Goal: Transaction & Acquisition: Book appointment/travel/reservation

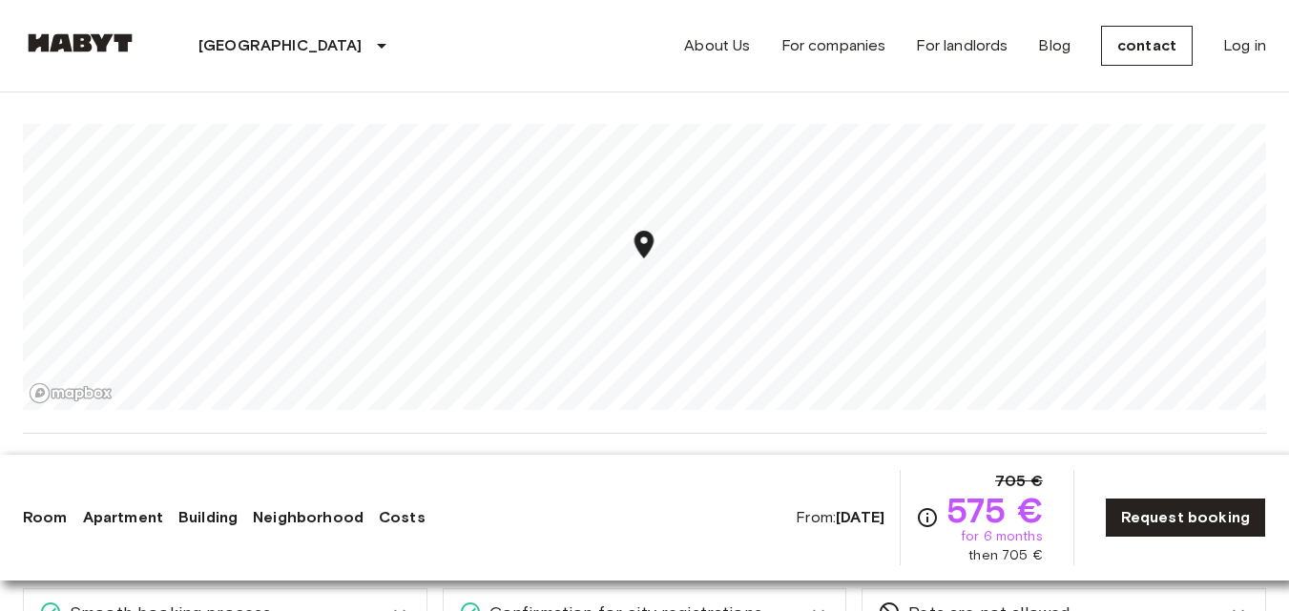
click at [660, 70] on div "Stuttgart Europe Amsterdam Berlin Brussels Cologne Dusseldorf Frankfurt Graz Ha…" at bounding box center [644, 46] width 1243 height 92
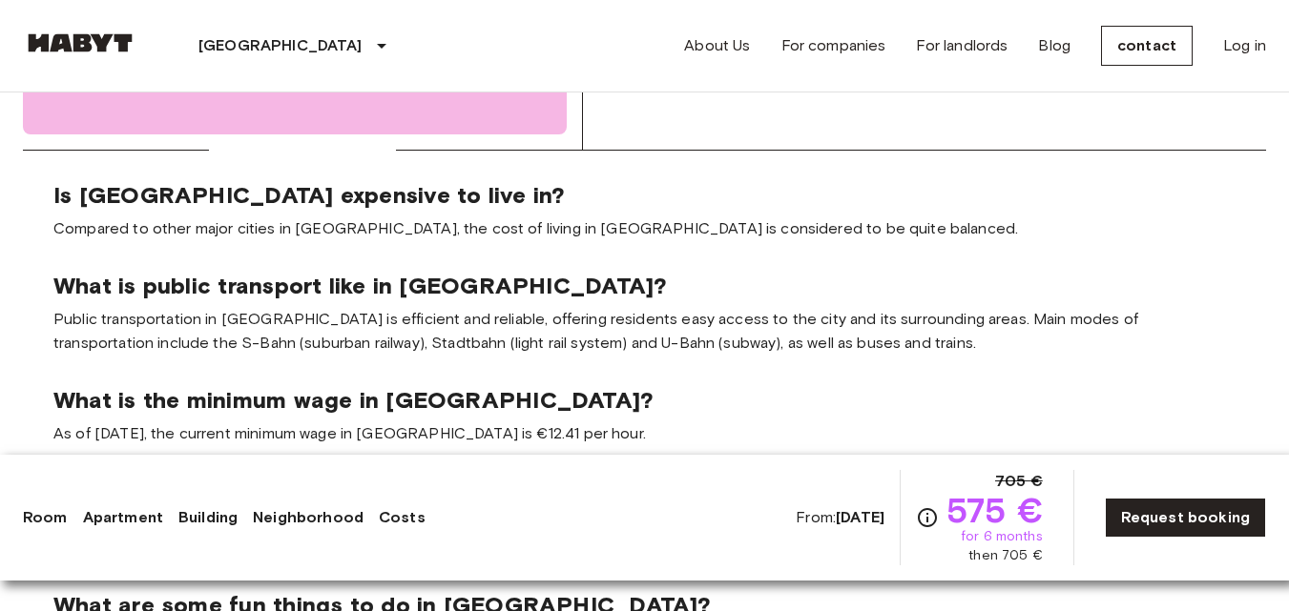
scroll to position [3075, 0]
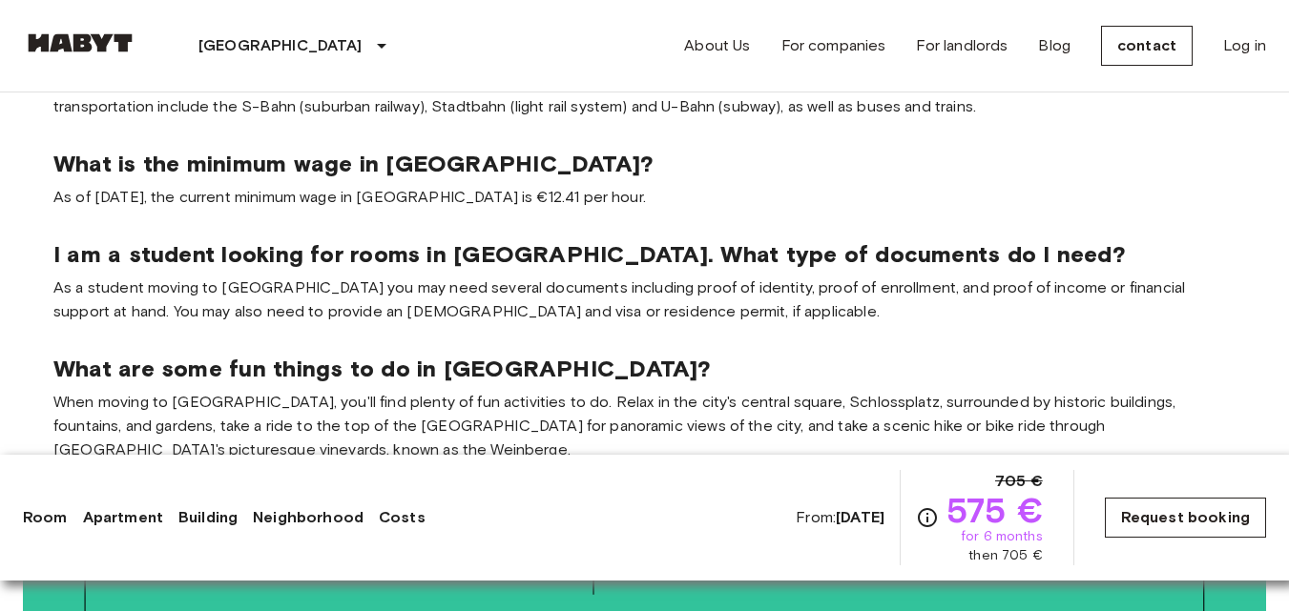
click at [1184, 513] on font "Request booking" at bounding box center [1185, 517] width 129 height 18
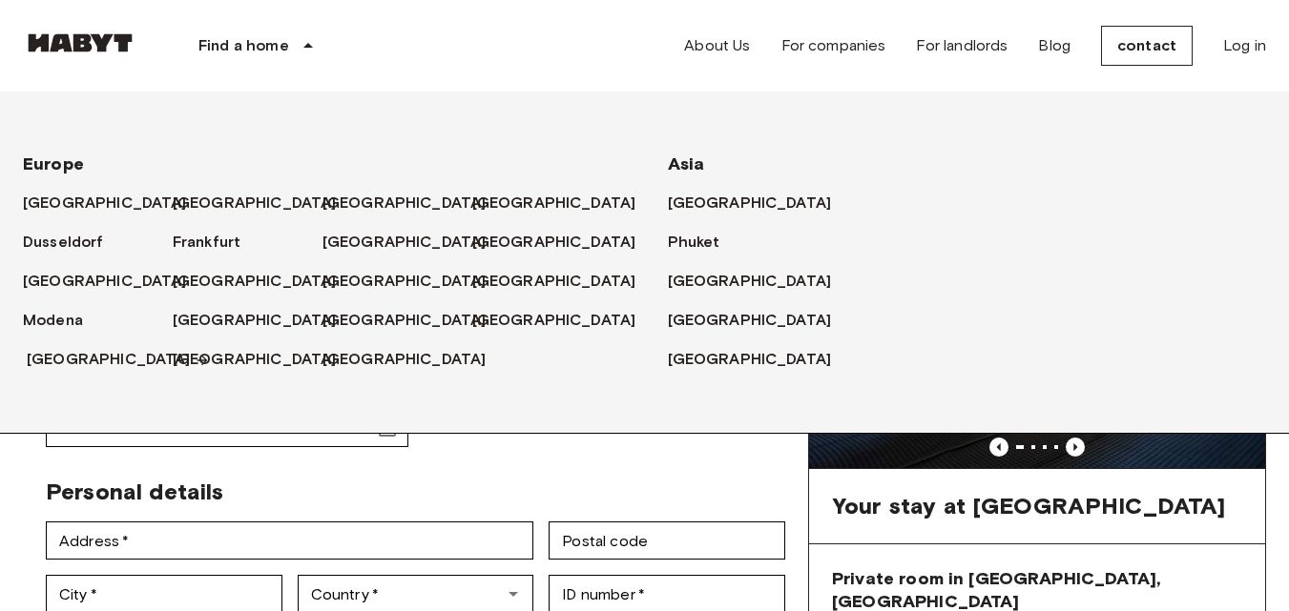
click at [49, 354] on font "[GEOGRAPHIC_DATA]" at bounding box center [109, 359] width 164 height 18
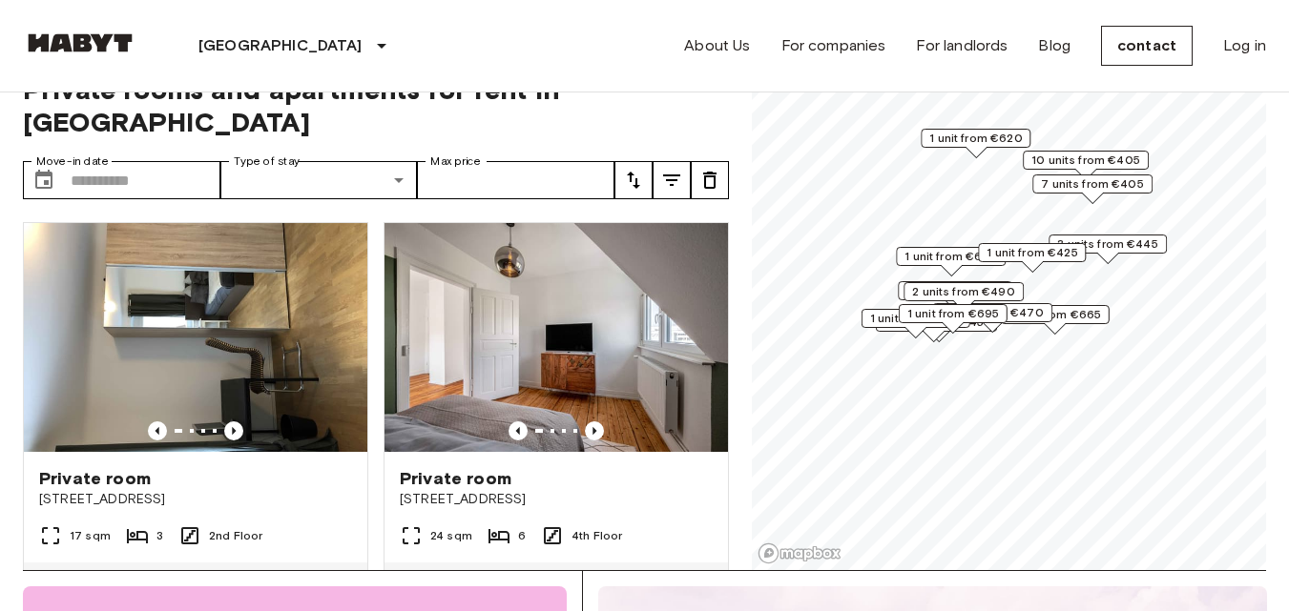
scroll to position [24, 0]
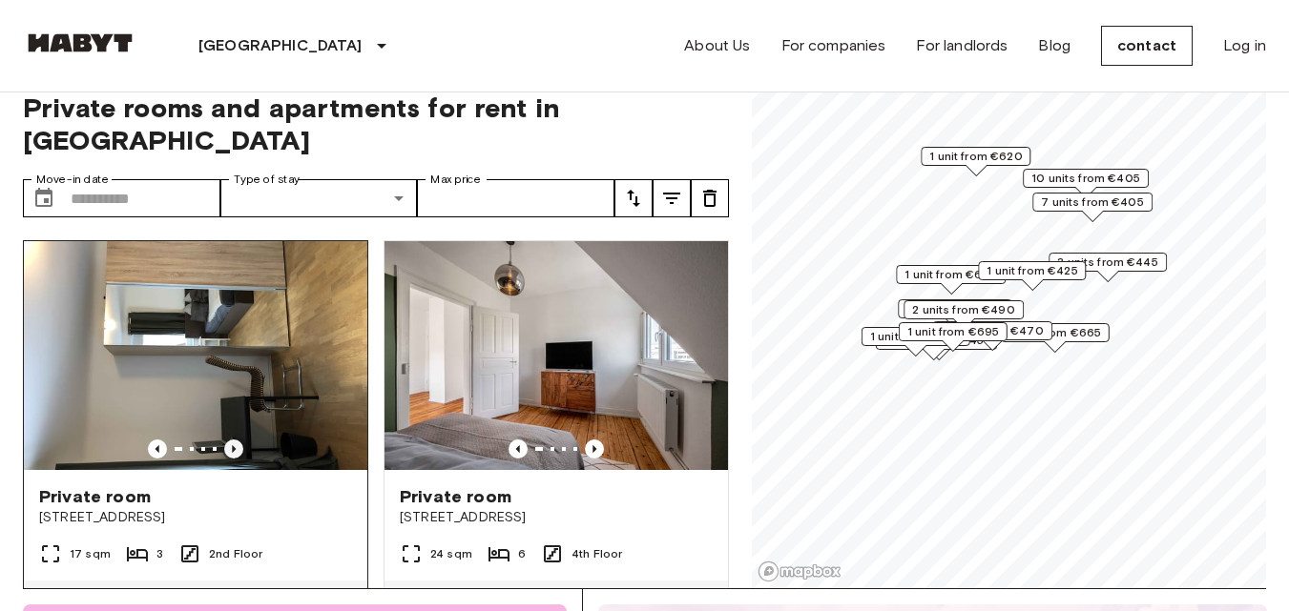
click at [236, 440] on icon "Previous image" at bounding box center [233, 449] width 19 height 19
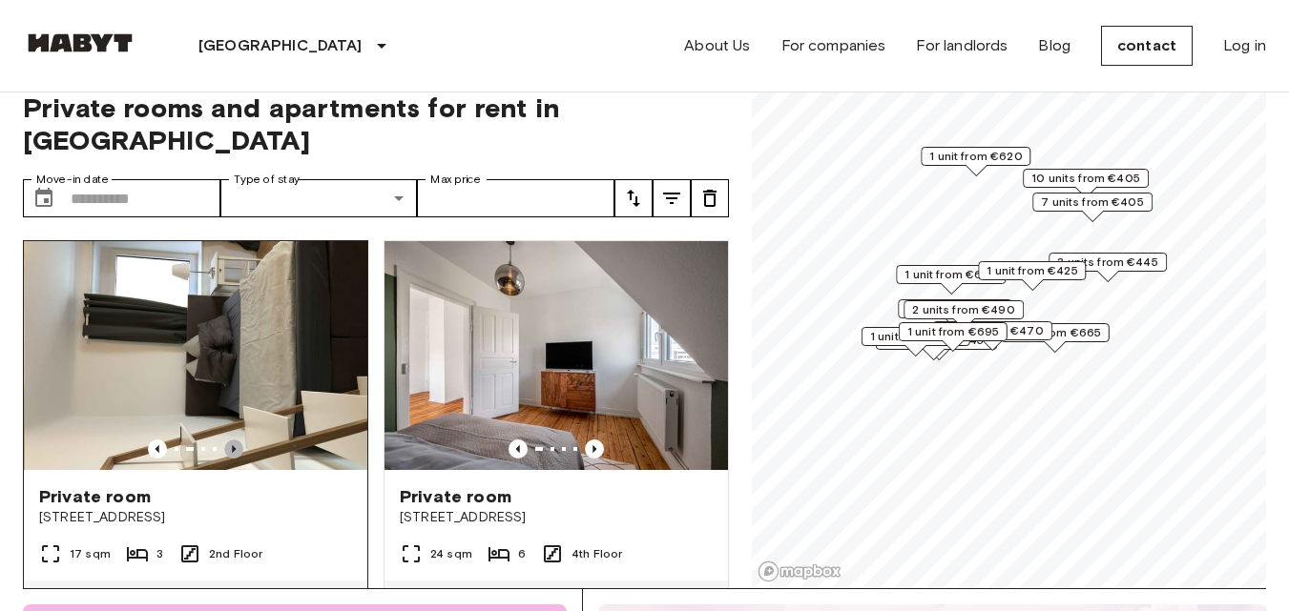
click at [236, 440] on icon "Previous image" at bounding box center [233, 449] width 19 height 19
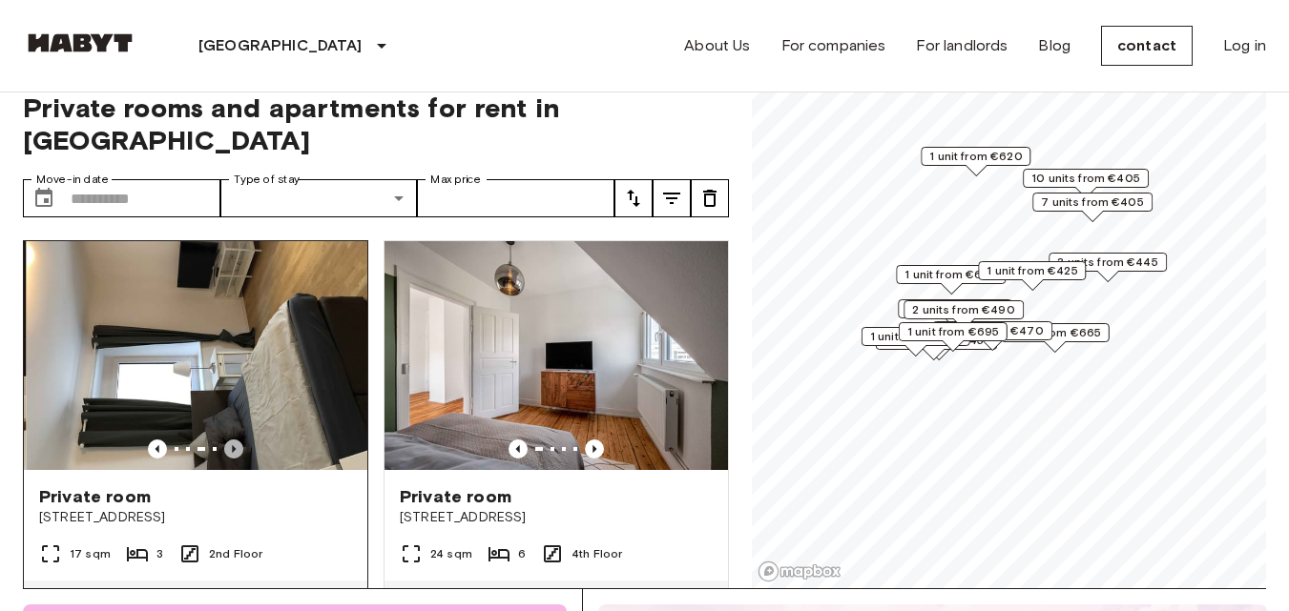
click at [236, 440] on icon "Previous image" at bounding box center [233, 449] width 19 height 19
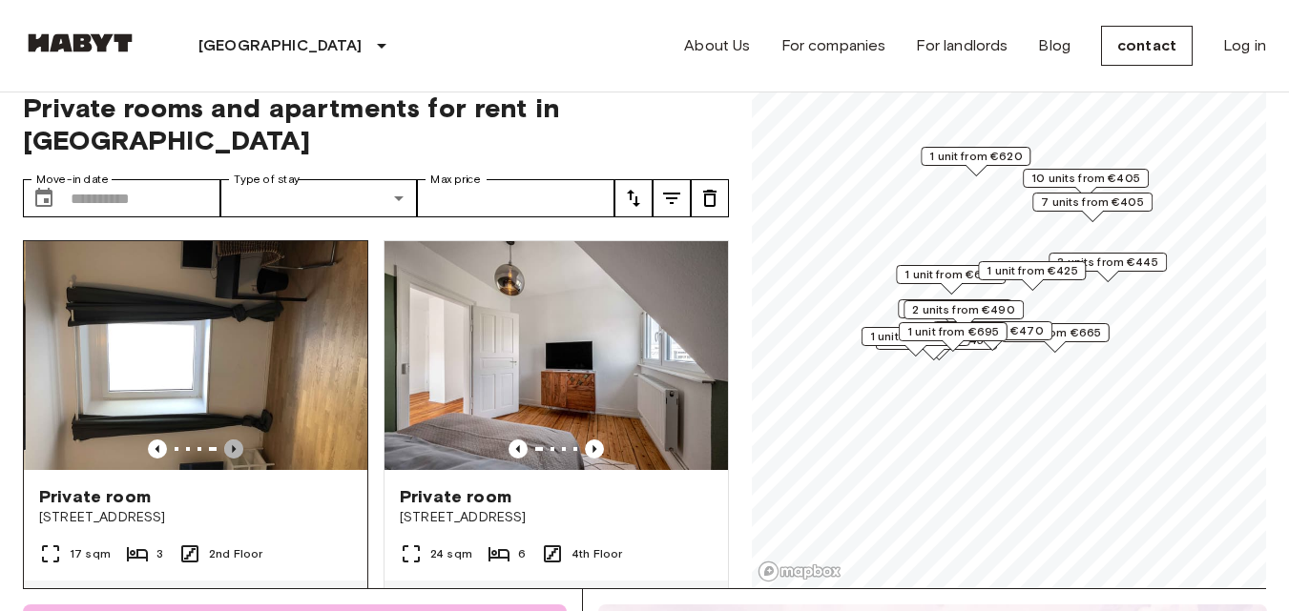
click at [236, 440] on icon "Previous image" at bounding box center [233, 449] width 19 height 19
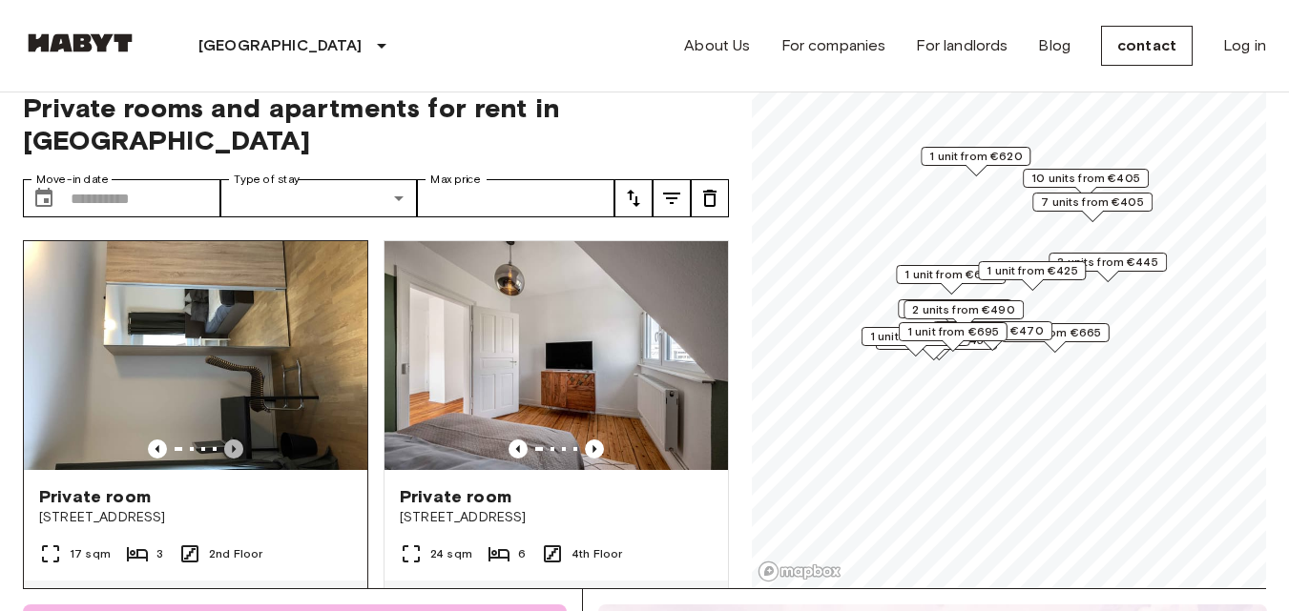
click at [236, 440] on icon "Previous image" at bounding box center [233, 449] width 19 height 19
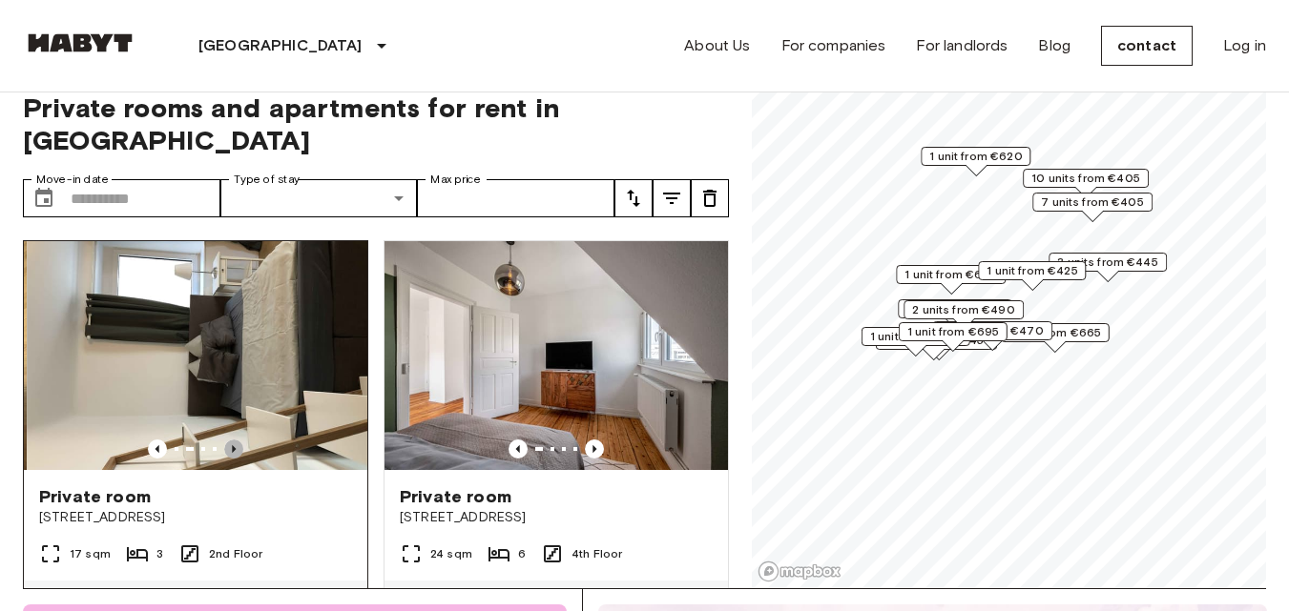
click at [236, 440] on icon "Previous image" at bounding box center [233, 449] width 19 height 19
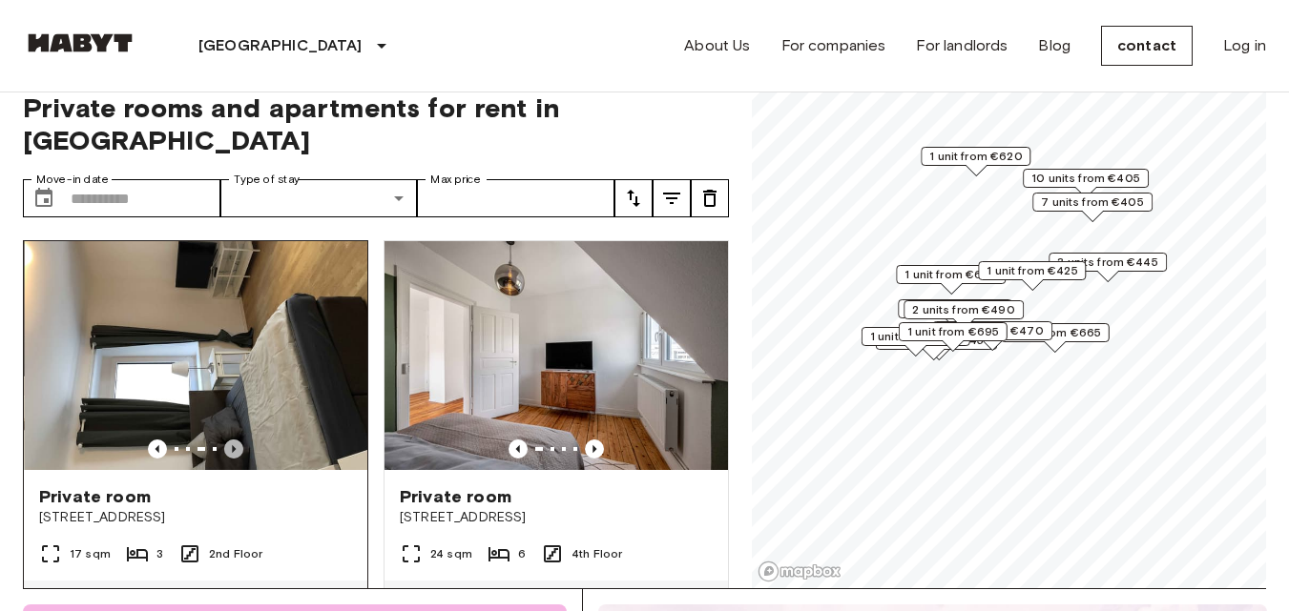
click at [236, 440] on icon "Previous image" at bounding box center [233, 449] width 19 height 19
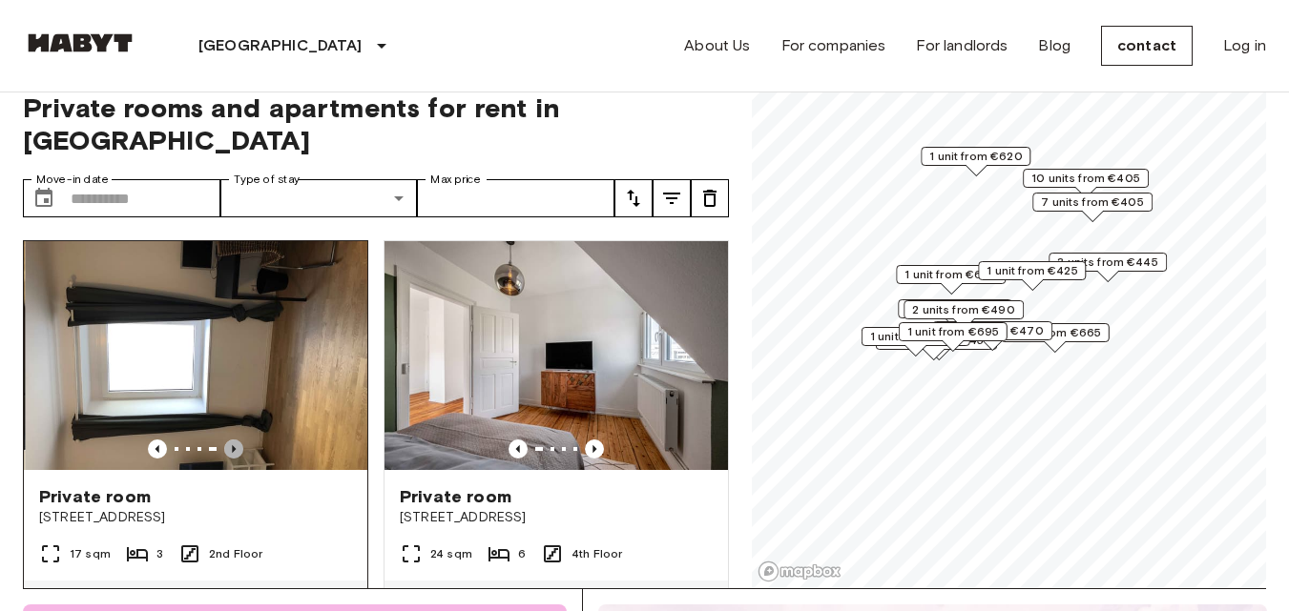
click at [236, 440] on icon "Previous image" at bounding box center [233, 449] width 19 height 19
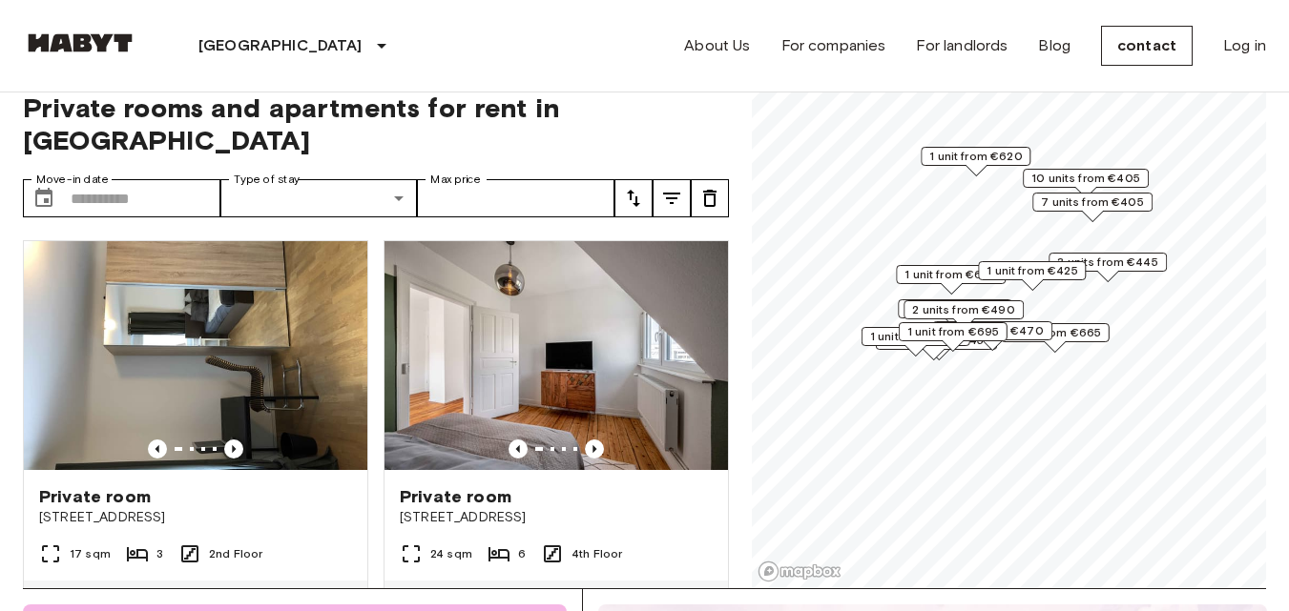
click at [1058, 271] on font "1 unit from €425" at bounding box center [1031, 270] width 91 height 14
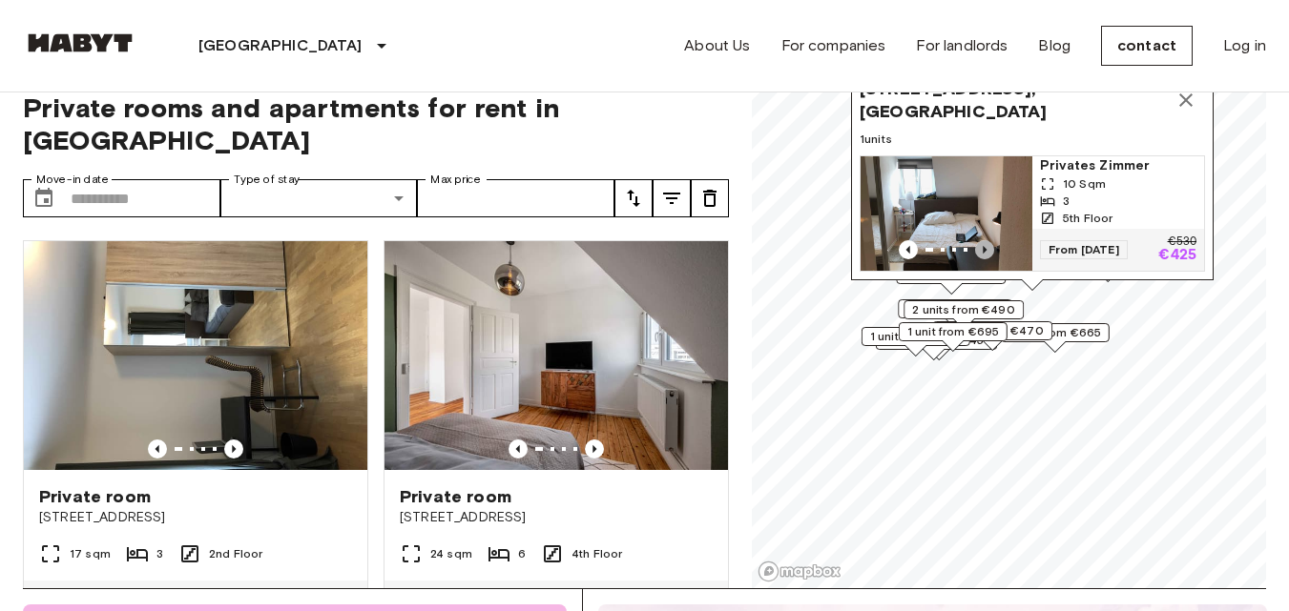
click at [983, 240] on icon "Previous image" at bounding box center [984, 249] width 19 height 19
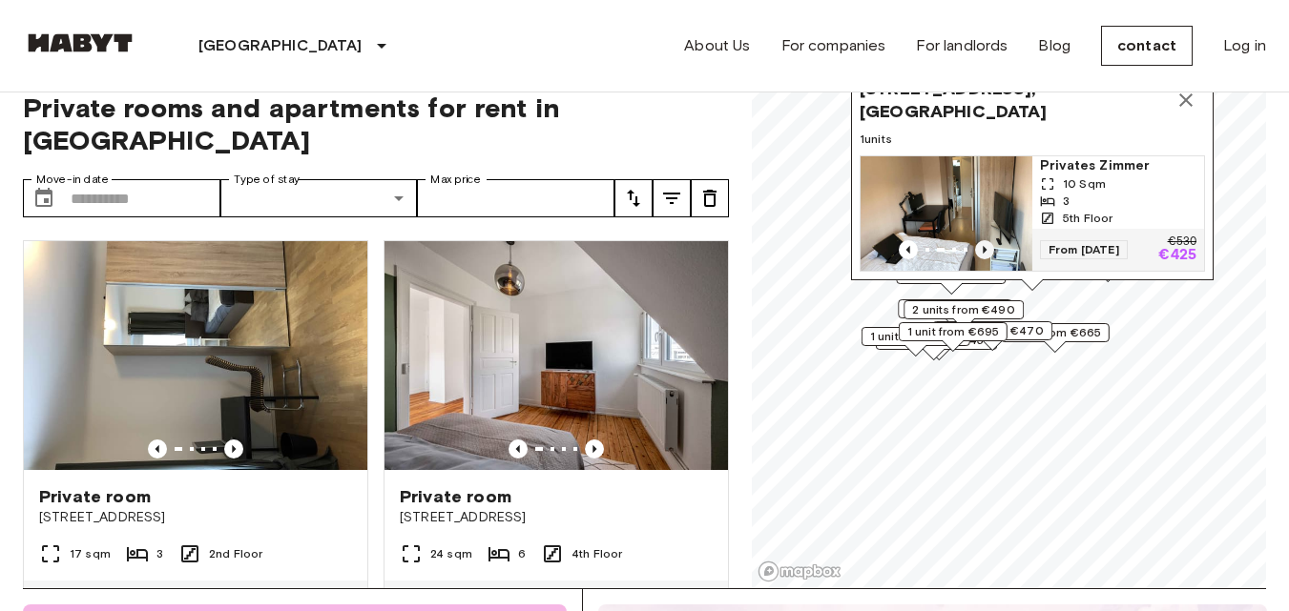
click at [985, 246] on icon "Previous image" at bounding box center [985, 250] width 4 height 8
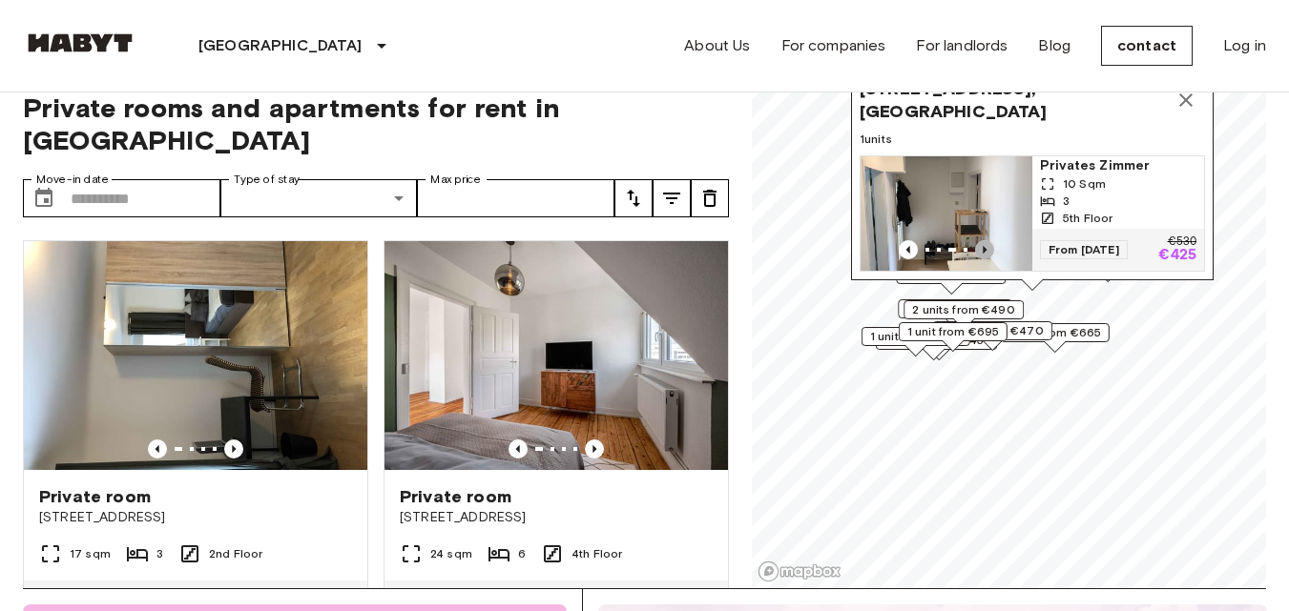
click at [985, 246] on icon "Previous image" at bounding box center [985, 250] width 4 height 8
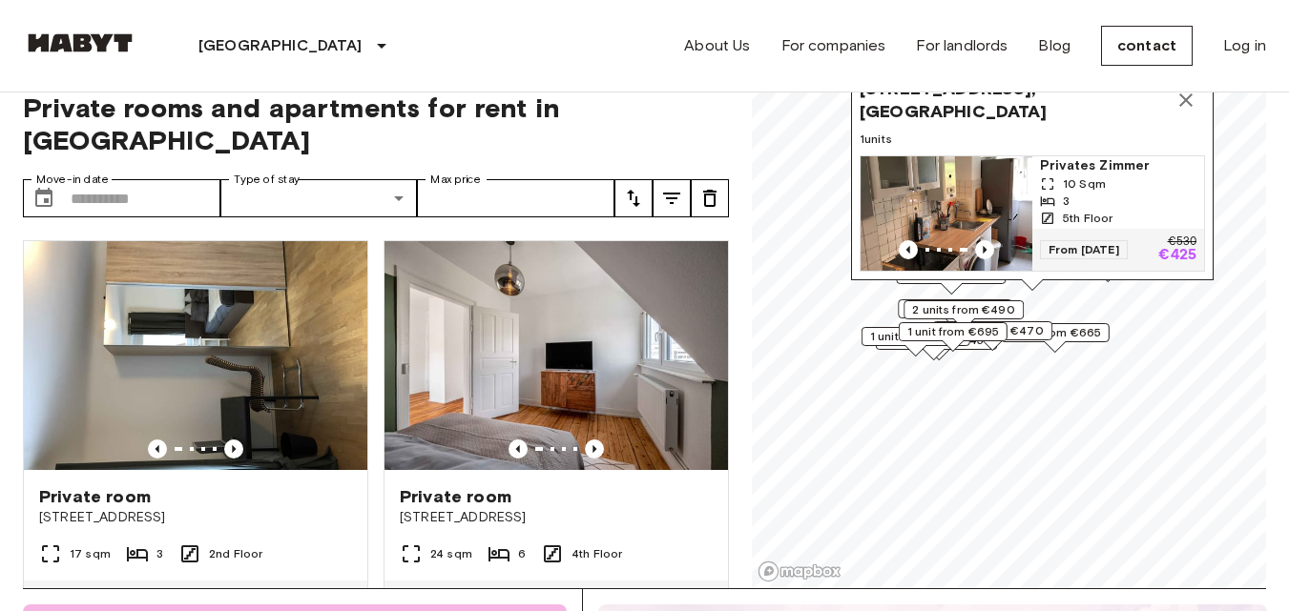
click at [1128, 240] on span "From [DATE]" at bounding box center [1084, 249] width 88 height 19
click at [130, 179] on input "Move-in date" at bounding box center [146, 198] width 150 height 38
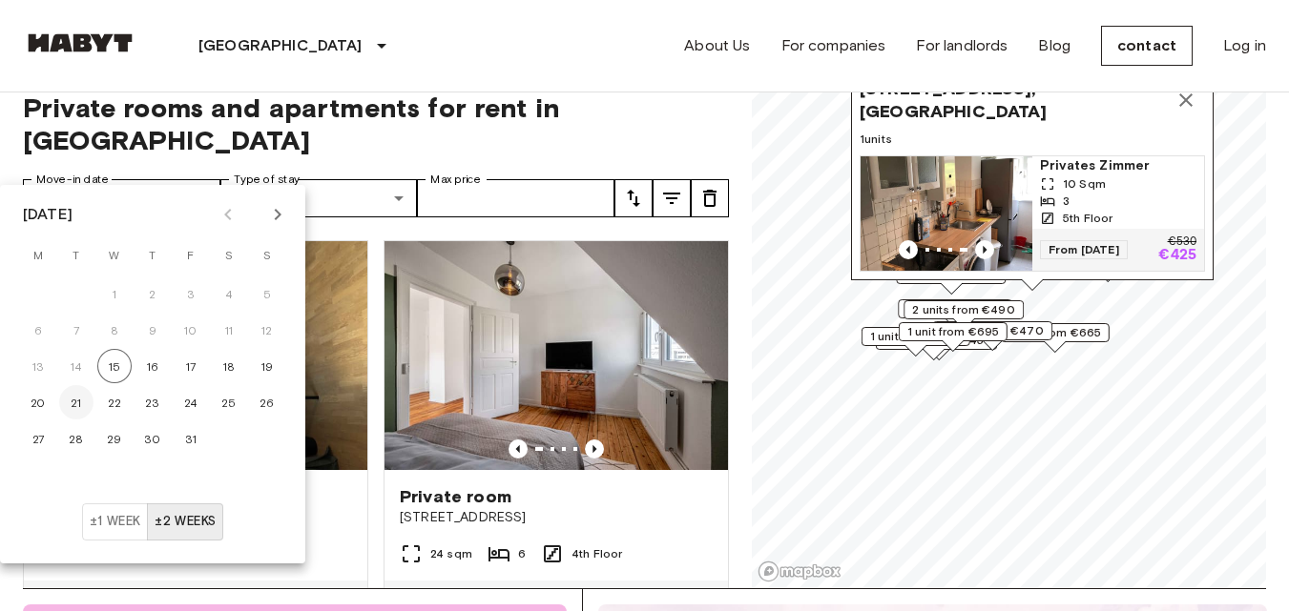
click at [80, 404] on font "21" at bounding box center [76, 403] width 11 height 14
type input "**********"
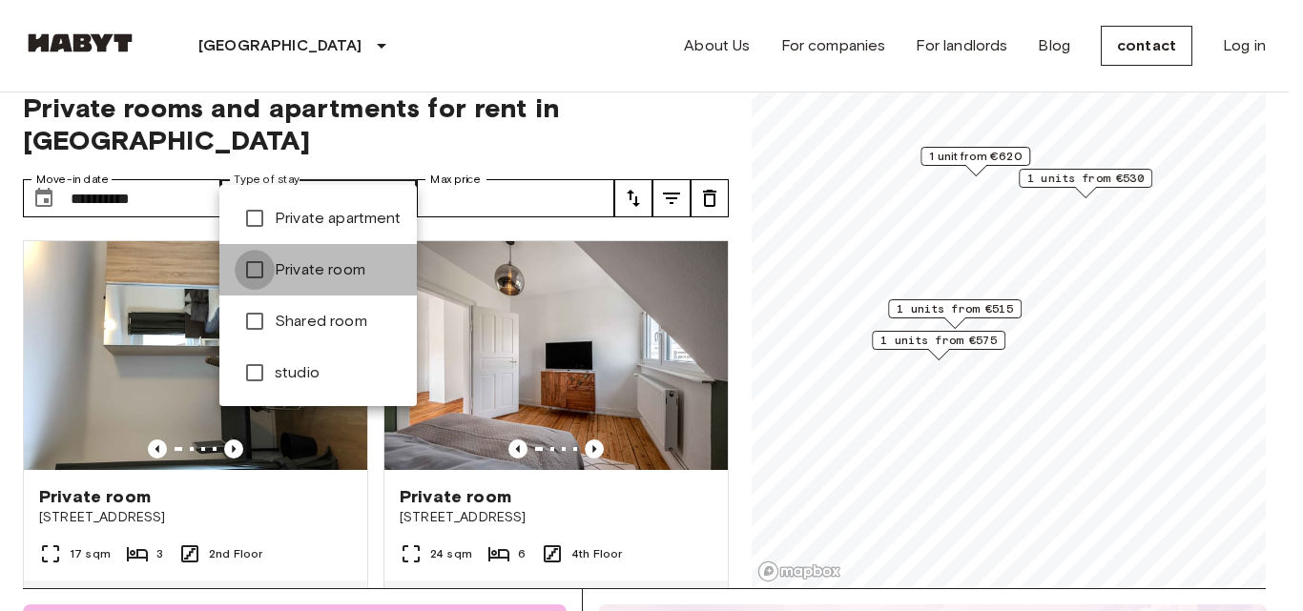
type input "**********"
click at [559, 55] on div at bounding box center [651, 305] width 1303 height 611
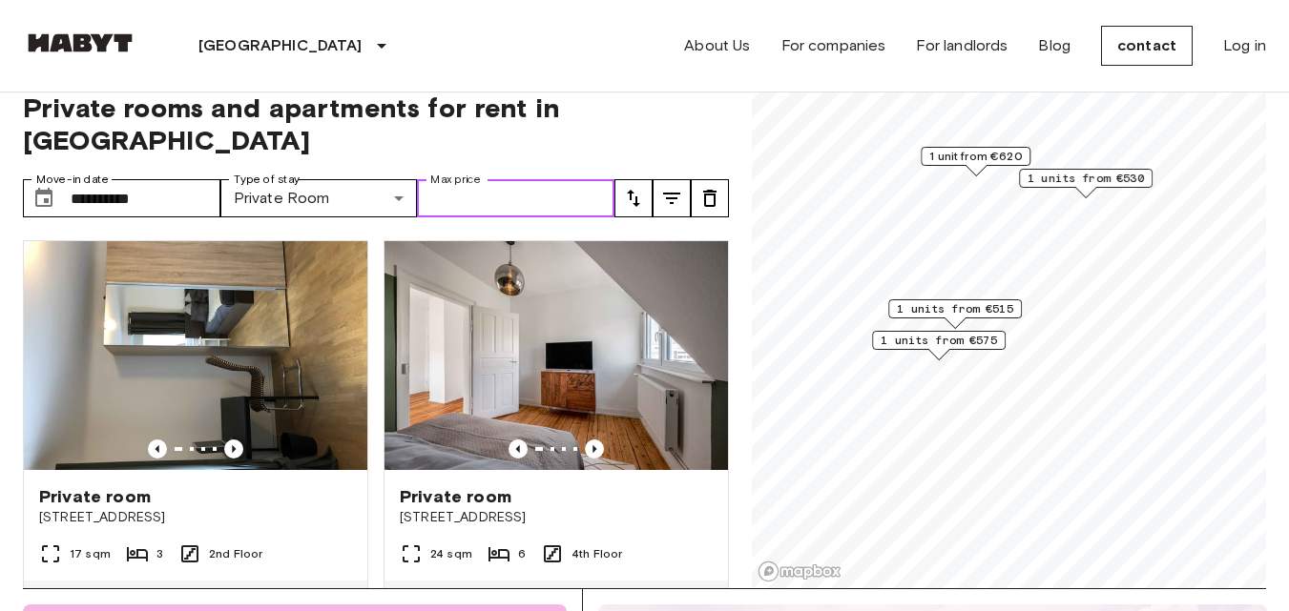
click at [563, 179] on input "Max price" at bounding box center [515, 198] width 197 height 38
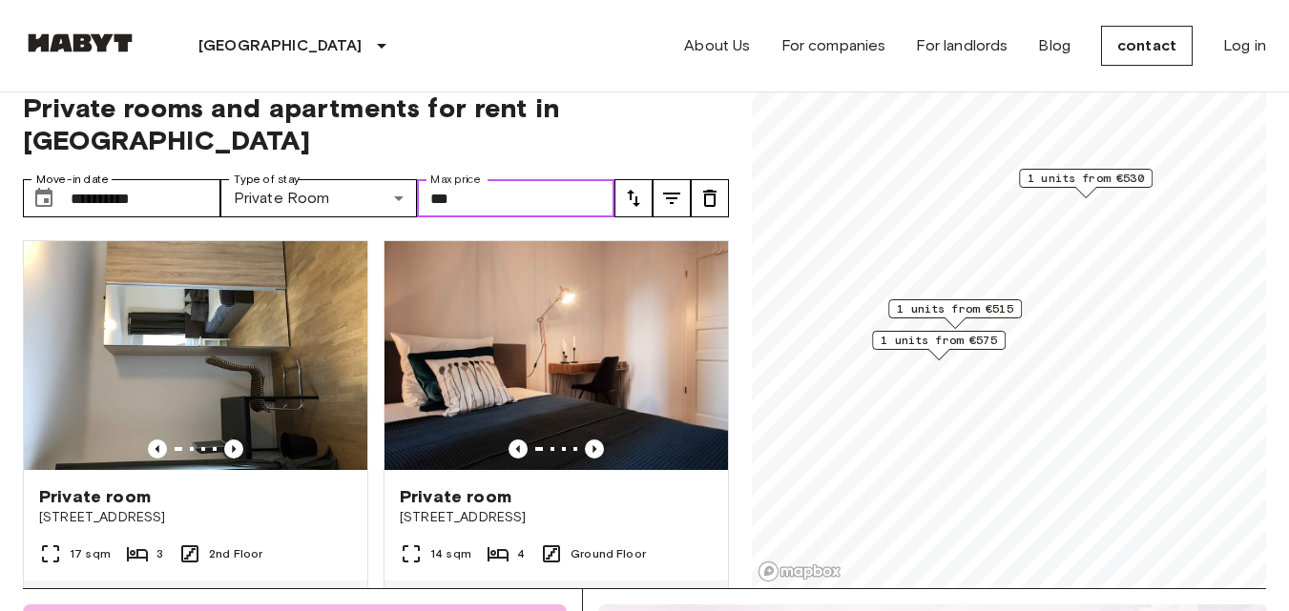
type input "***"
click at [694, 107] on span "Private rooms and apartments for rent in Stuttgart" at bounding box center [376, 124] width 706 height 65
click at [639, 187] on icon "tune" at bounding box center [633, 198] width 23 height 23
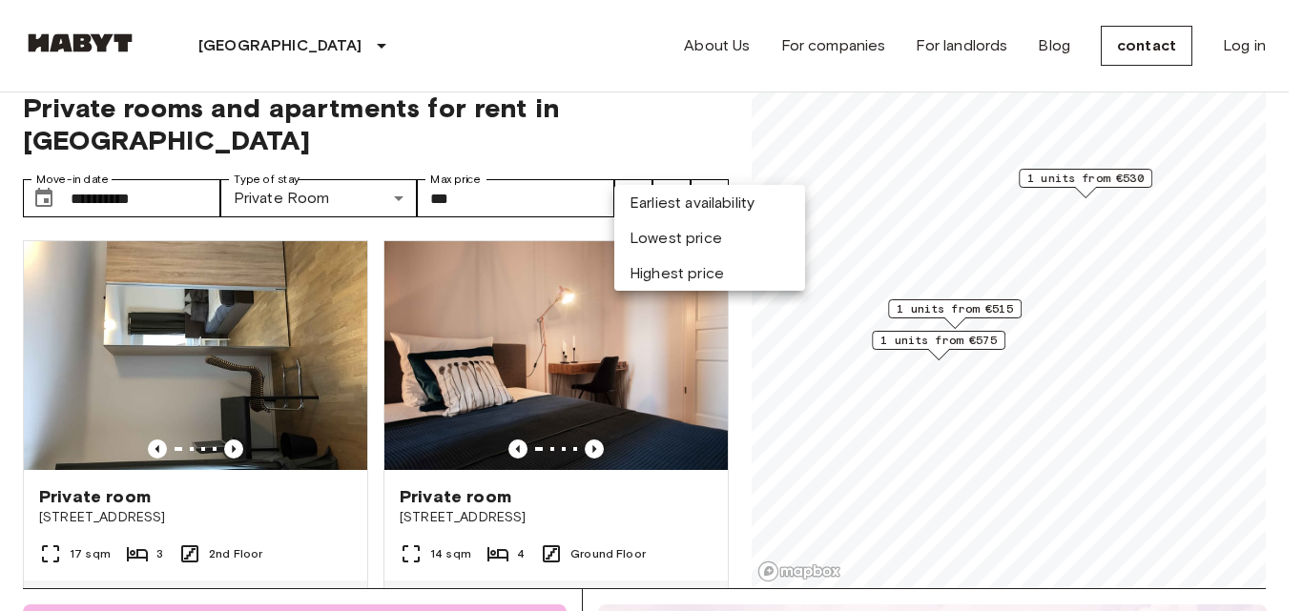
click at [650, 207] on font "Earliest availability" at bounding box center [692, 203] width 125 height 18
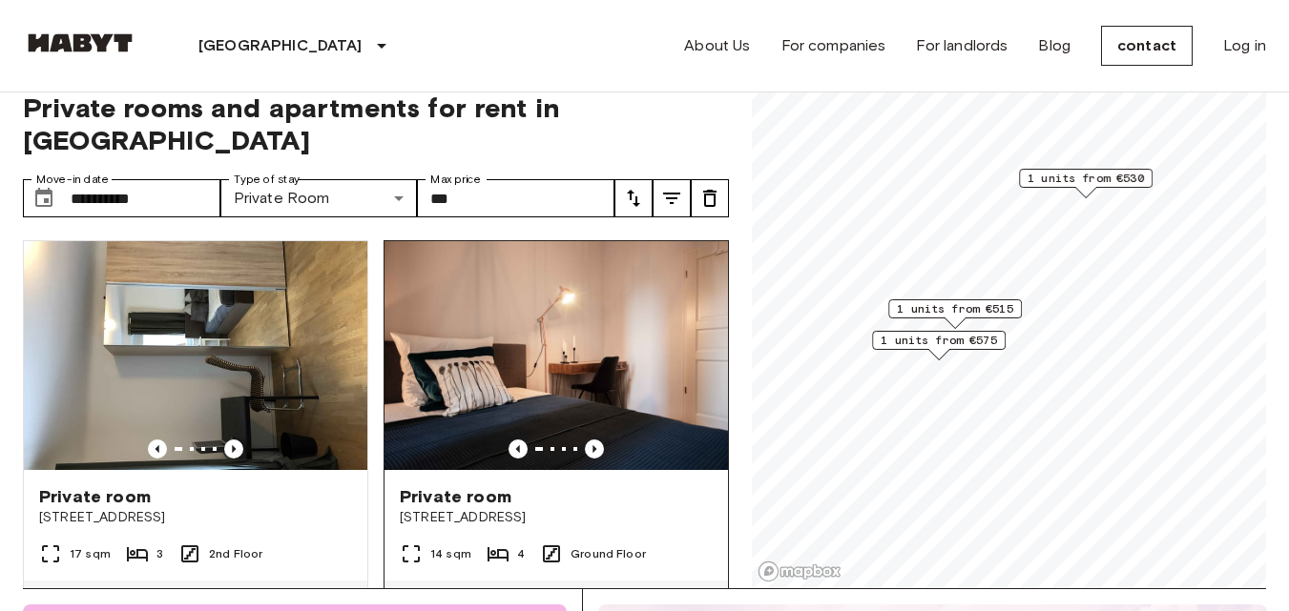
scroll to position [95, 0]
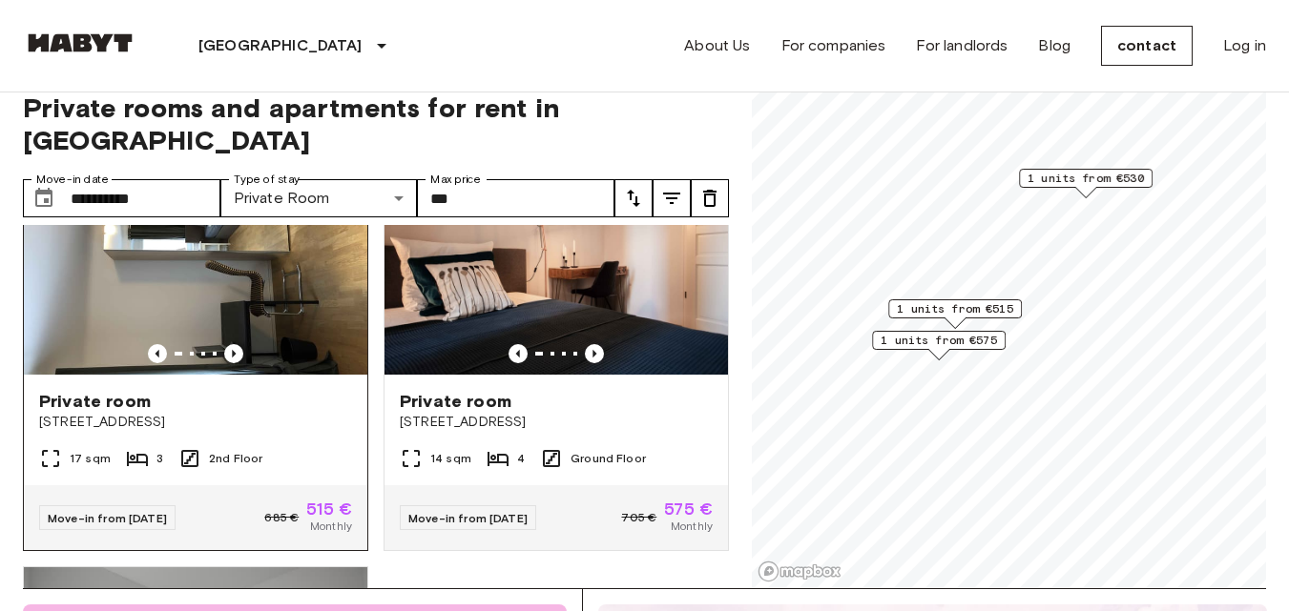
click at [219, 255] on img at bounding box center [195, 260] width 343 height 229
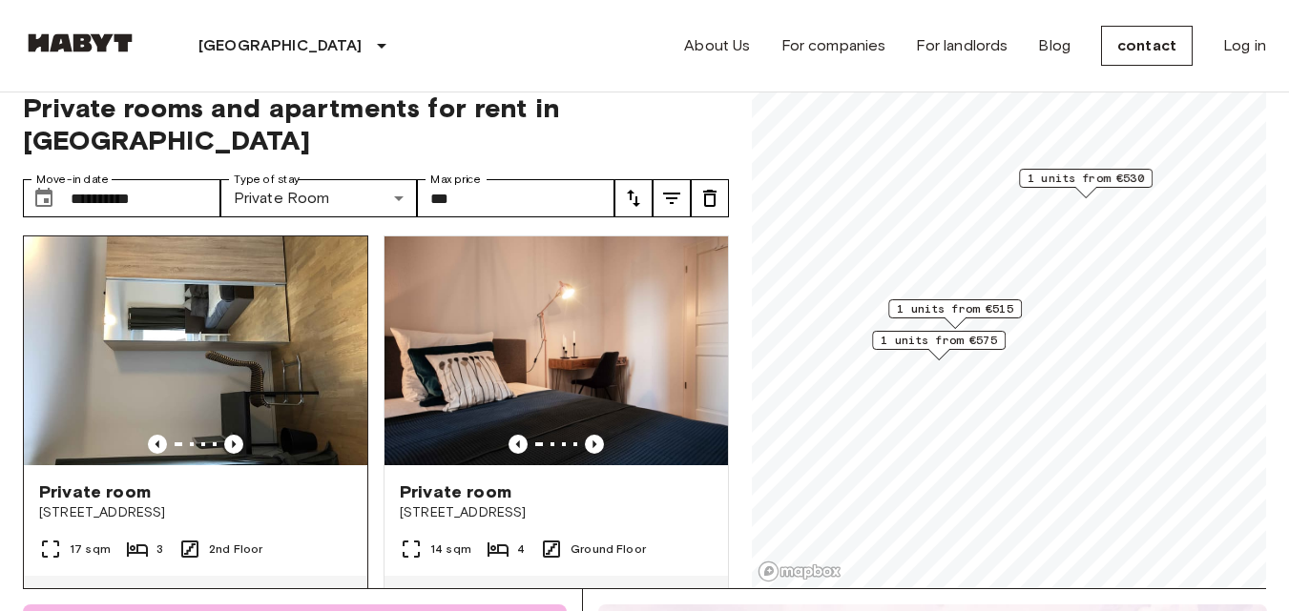
scroll to position [0, 0]
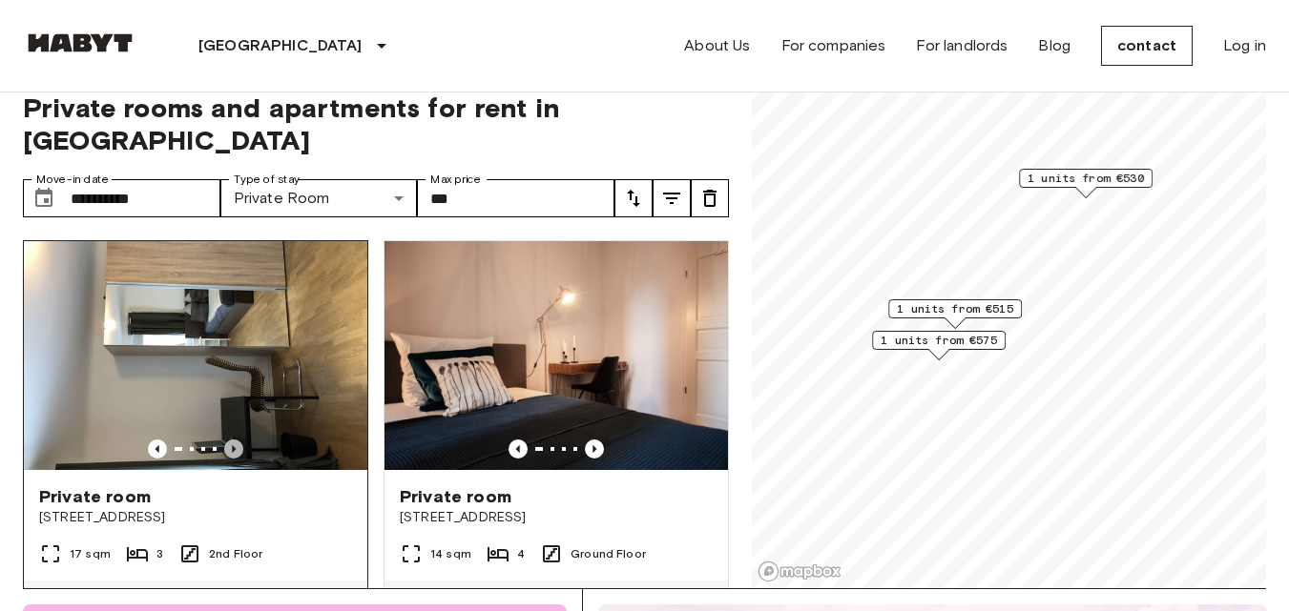
click at [232, 440] on icon "Previous image" at bounding box center [233, 449] width 19 height 19
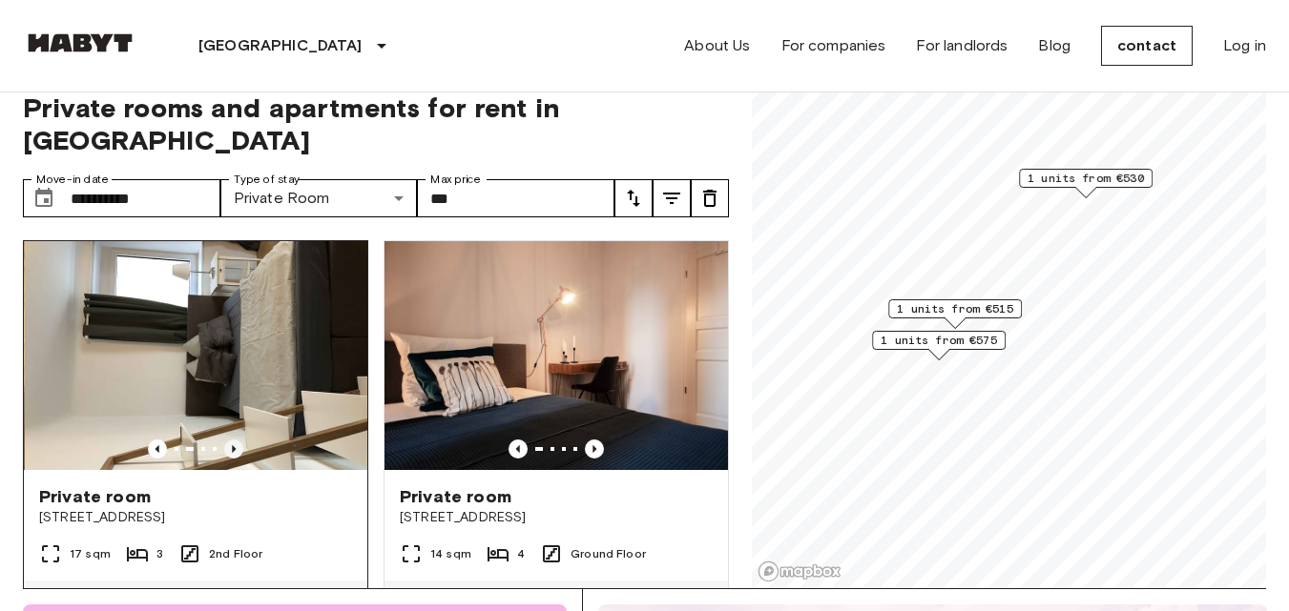
click at [232, 440] on icon "Previous image" at bounding box center [233, 449] width 19 height 19
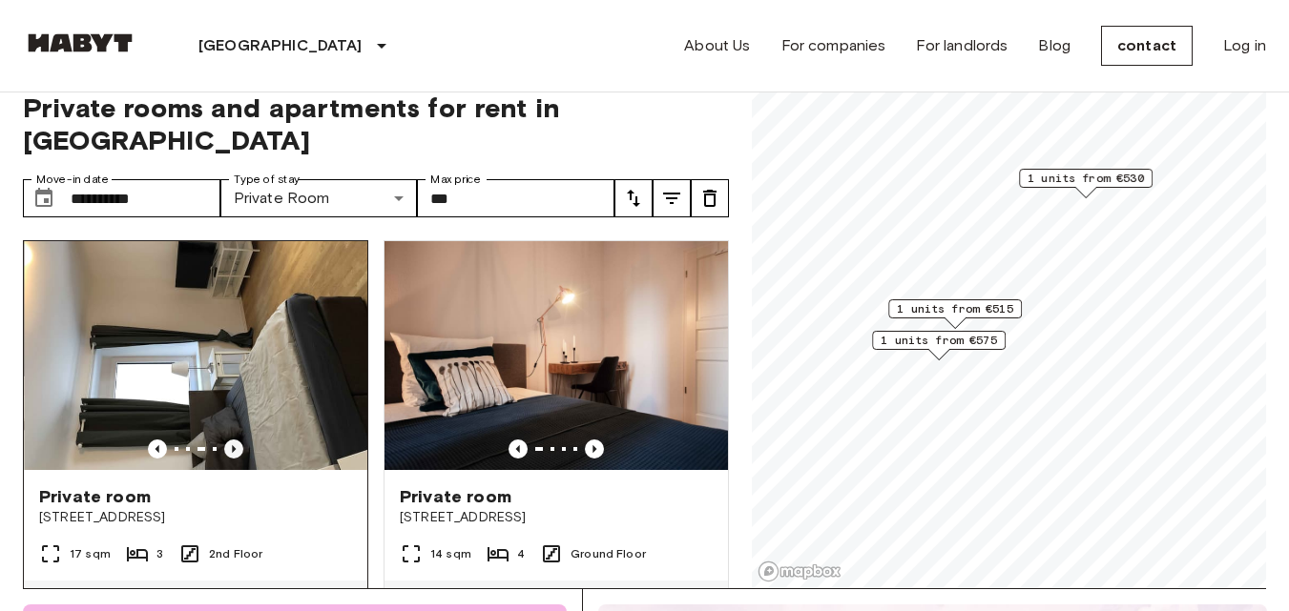
click at [232, 440] on icon "Previous image" at bounding box center [233, 449] width 19 height 19
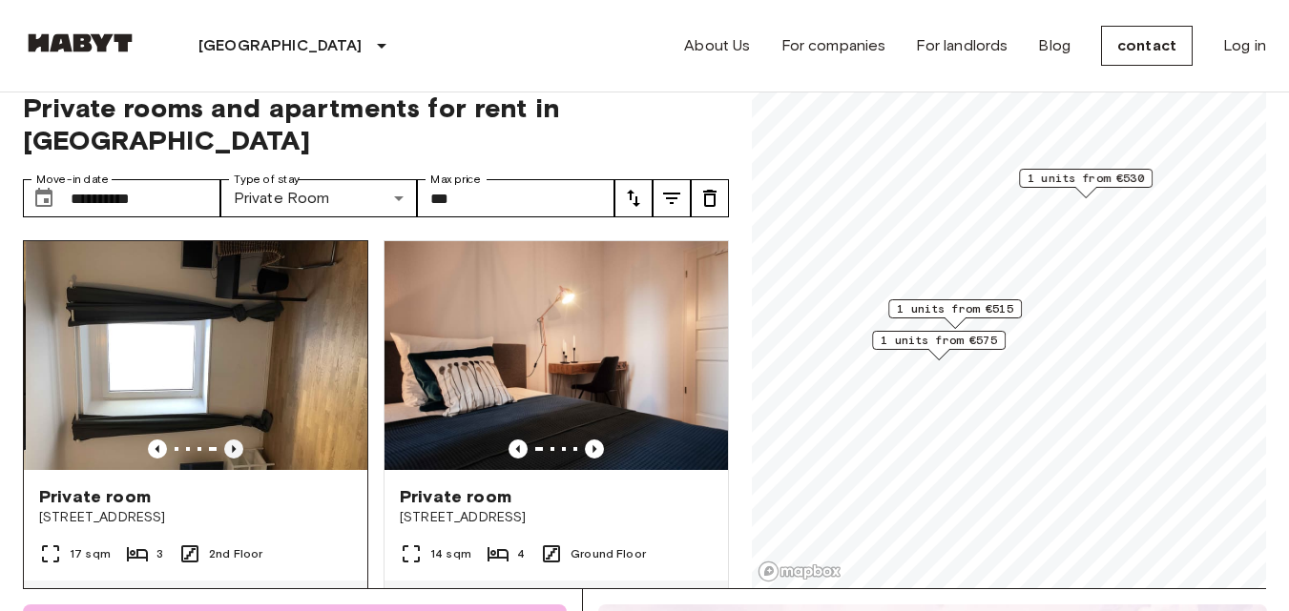
click at [232, 440] on icon "Previous image" at bounding box center [233, 449] width 19 height 19
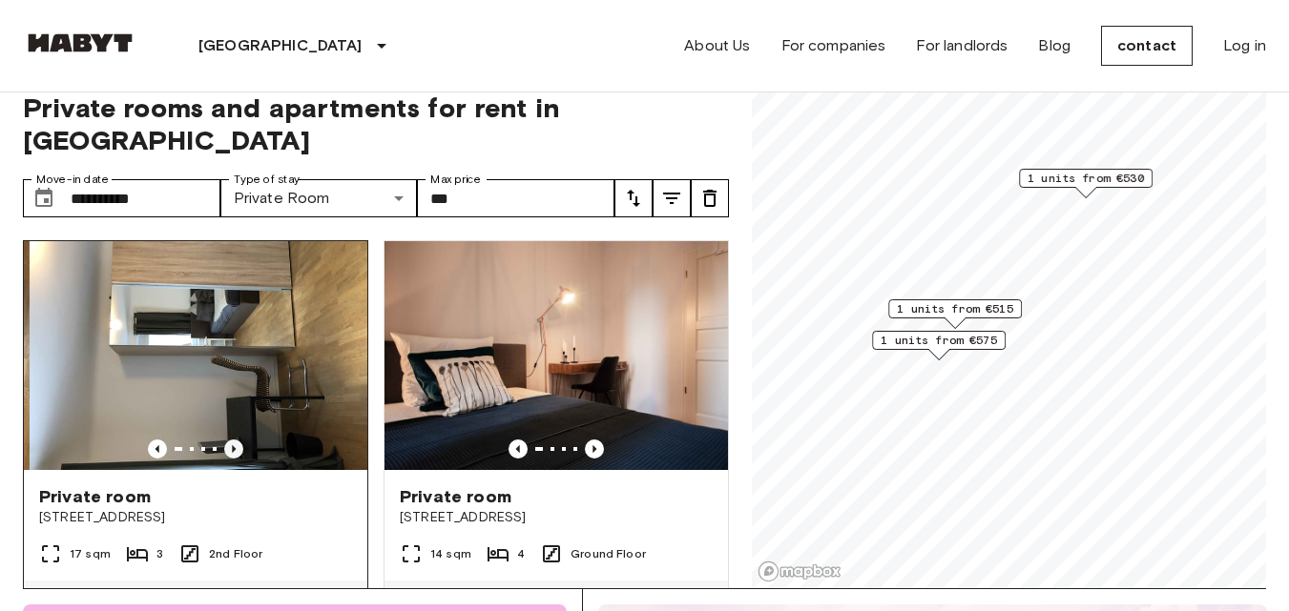
click at [232, 440] on icon "Previous image" at bounding box center [233, 449] width 19 height 19
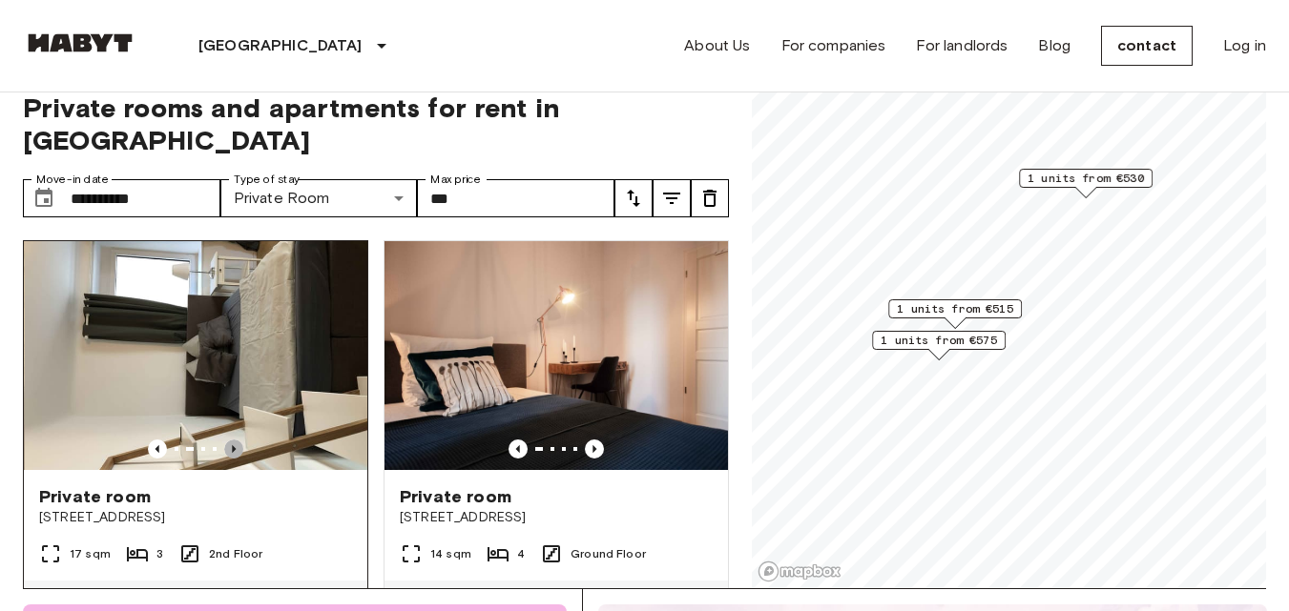
click at [232, 440] on icon "Previous image" at bounding box center [233, 449] width 19 height 19
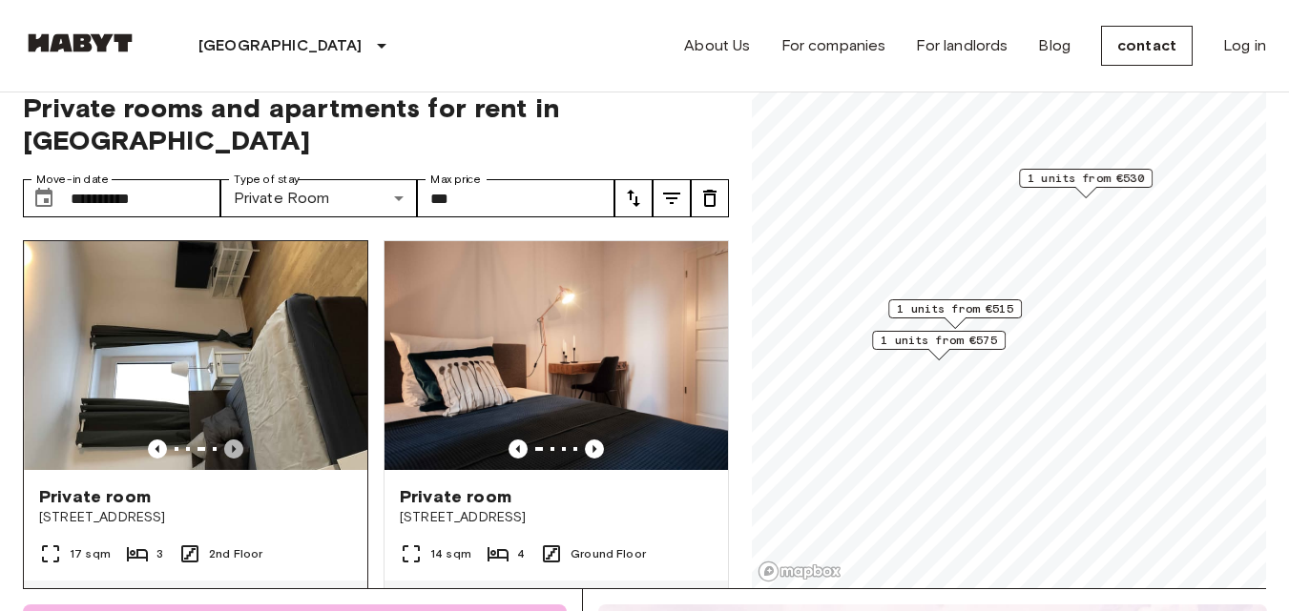
click at [232, 440] on icon "Previous image" at bounding box center [233, 449] width 19 height 19
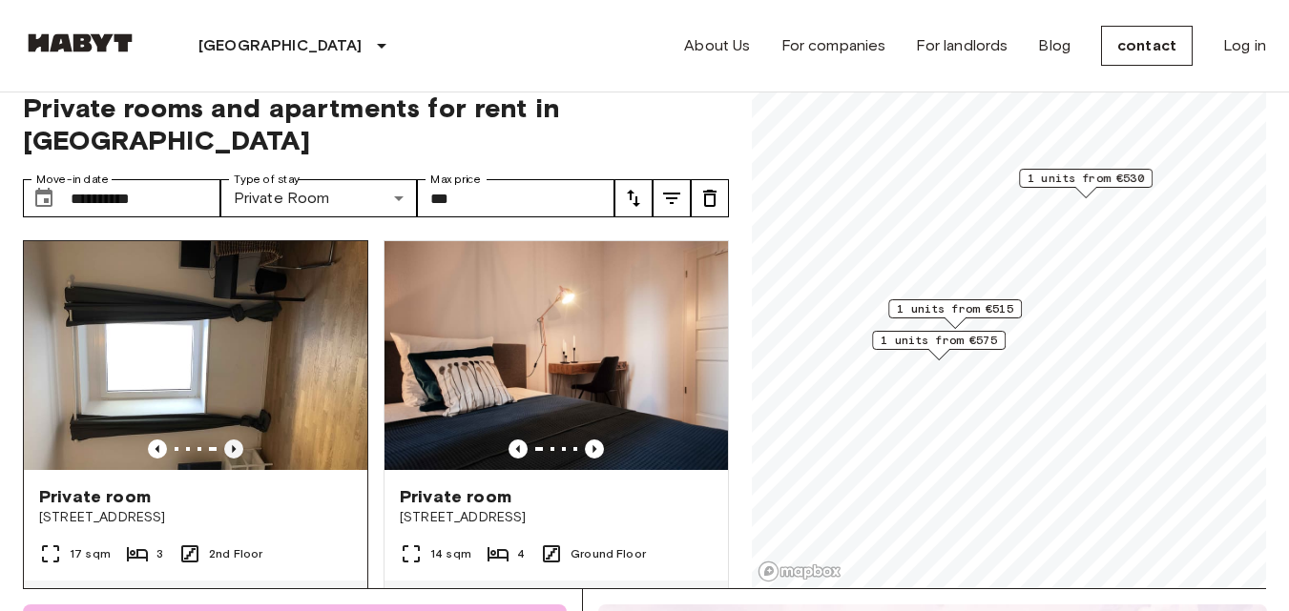
click at [232, 440] on icon "Previous image" at bounding box center [233, 449] width 19 height 19
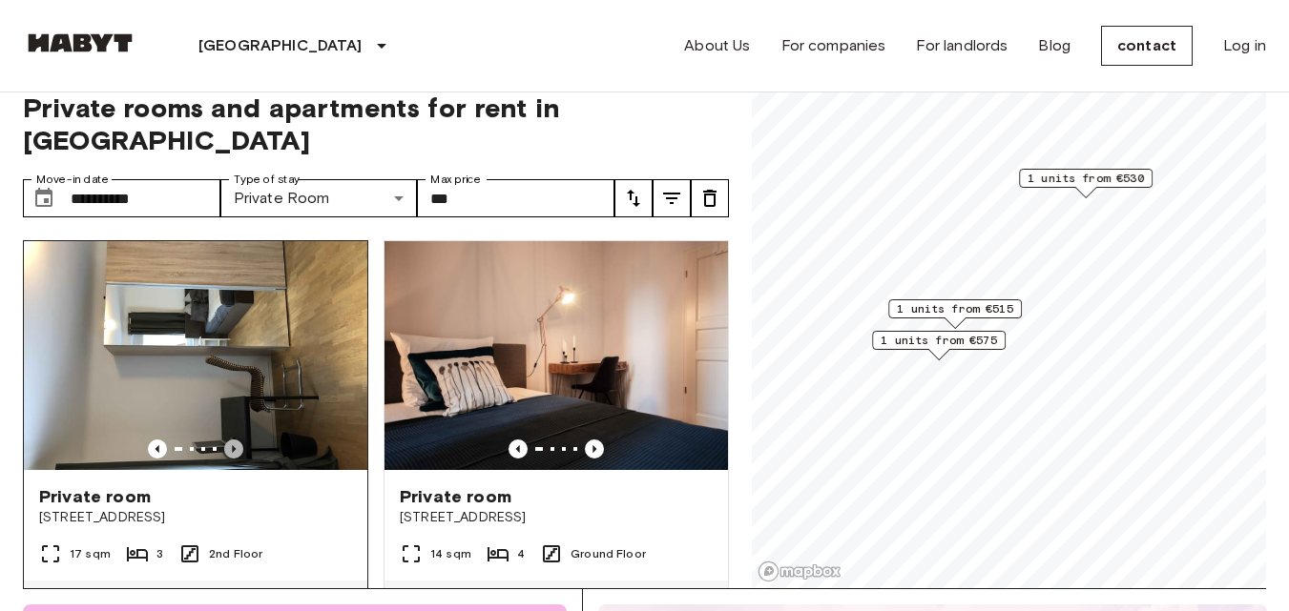
click at [232, 446] on icon "Previous image" at bounding box center [234, 450] width 4 height 8
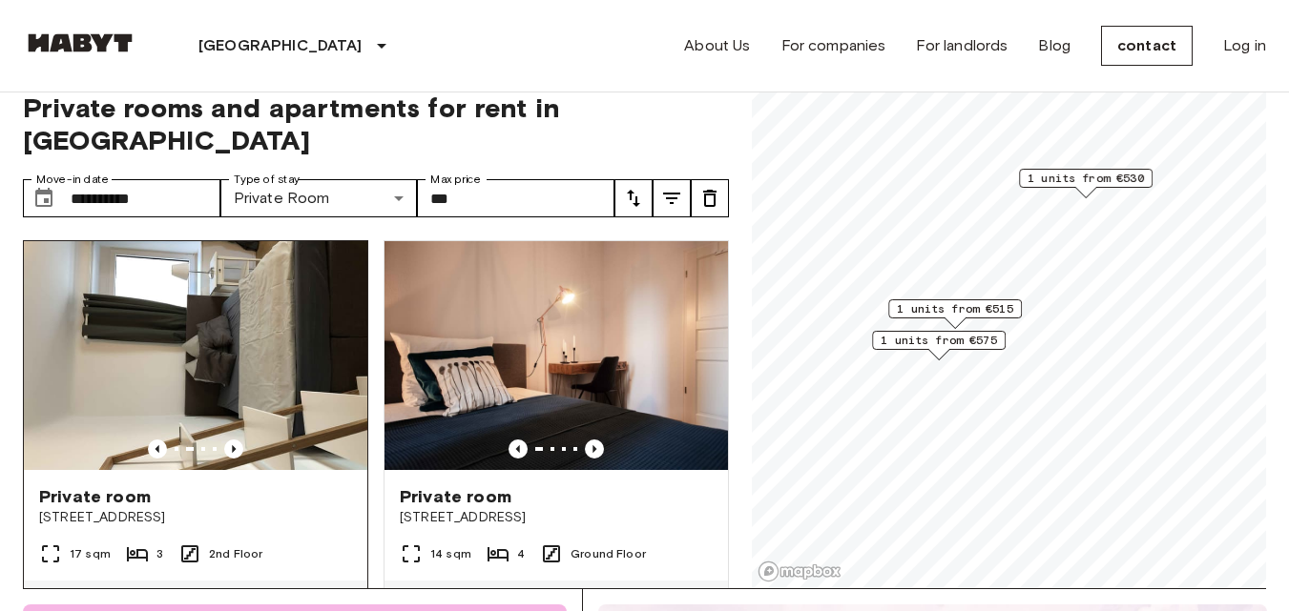
click at [131, 487] on font "Private room" at bounding box center [95, 497] width 112 height 21
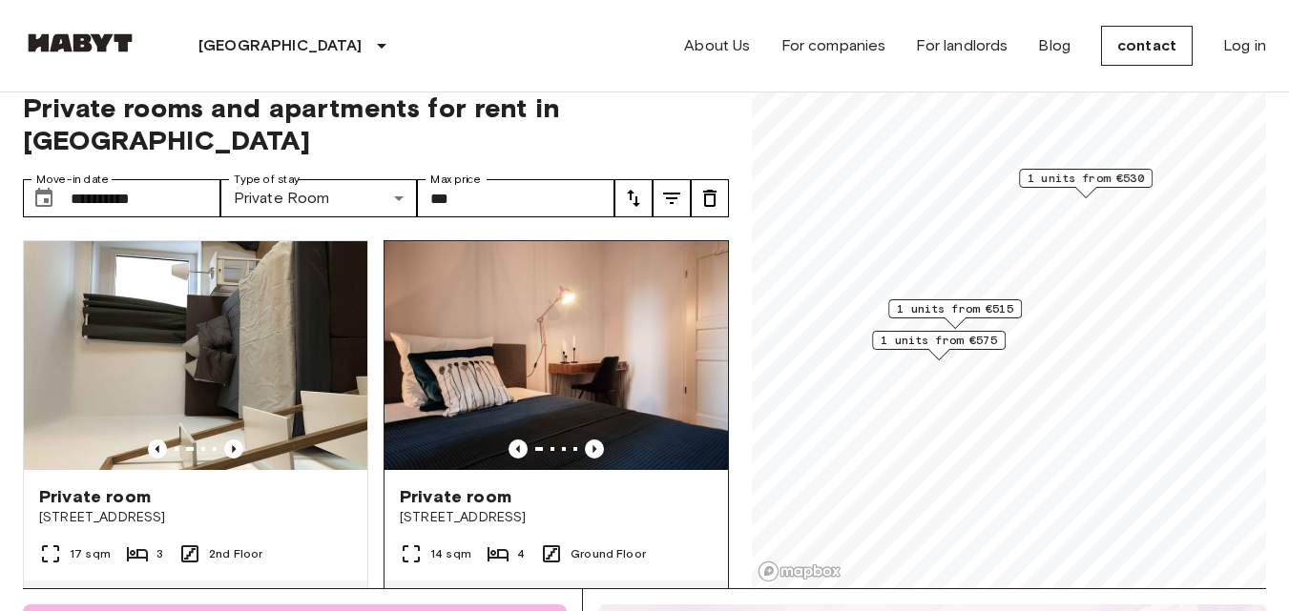
click at [540, 329] on img at bounding box center [555, 355] width 343 height 229
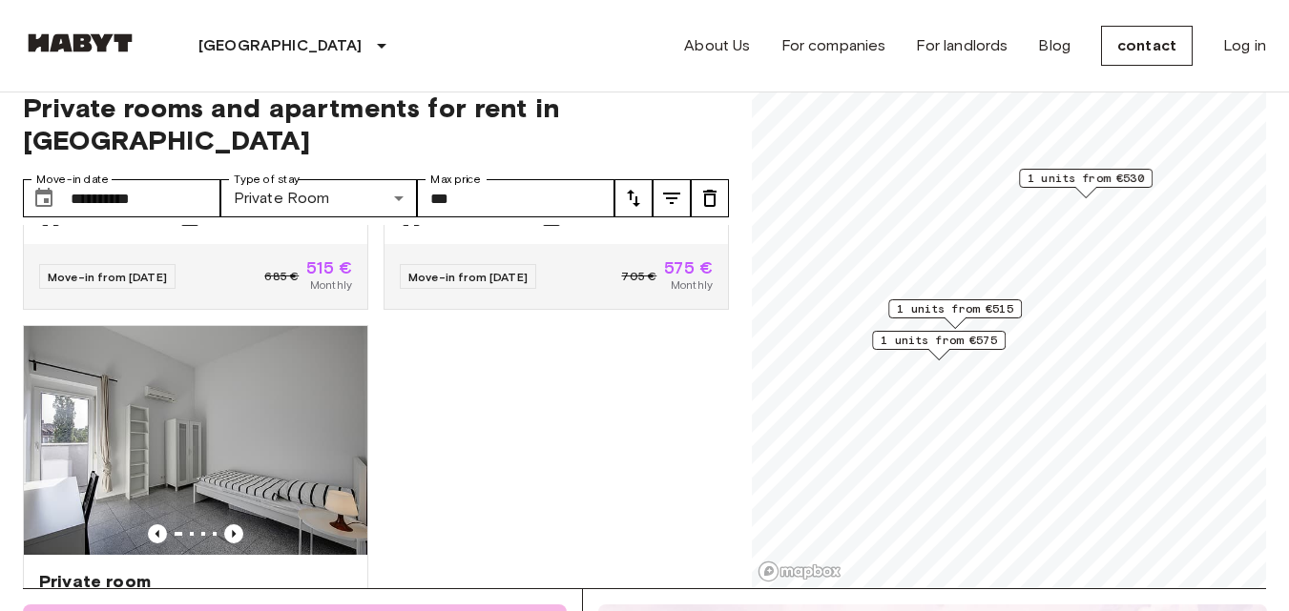
scroll to position [286, 0]
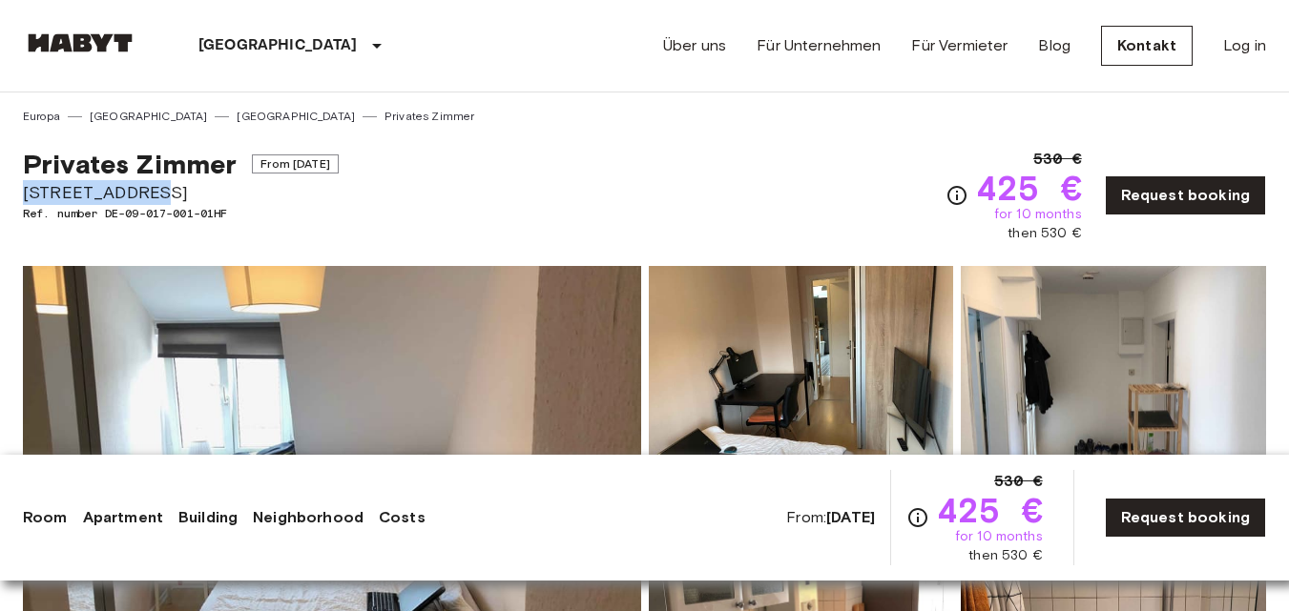
click at [23, 192] on span "Urbanstraße 98" at bounding box center [181, 192] width 316 height 25
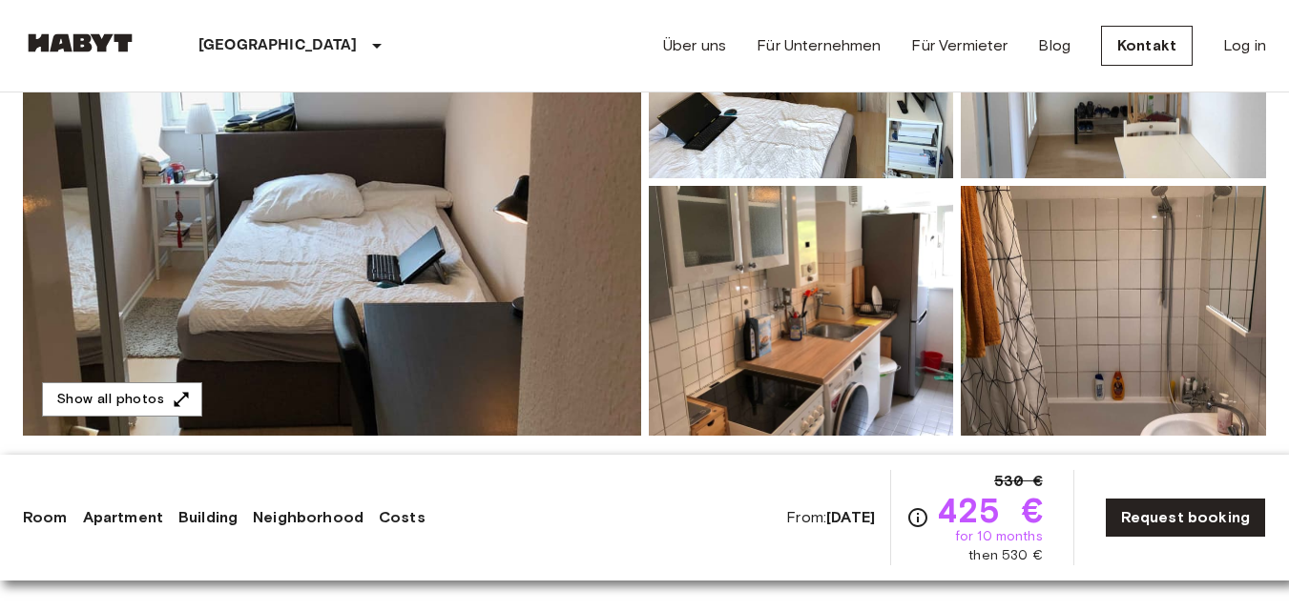
scroll to position [382, 0]
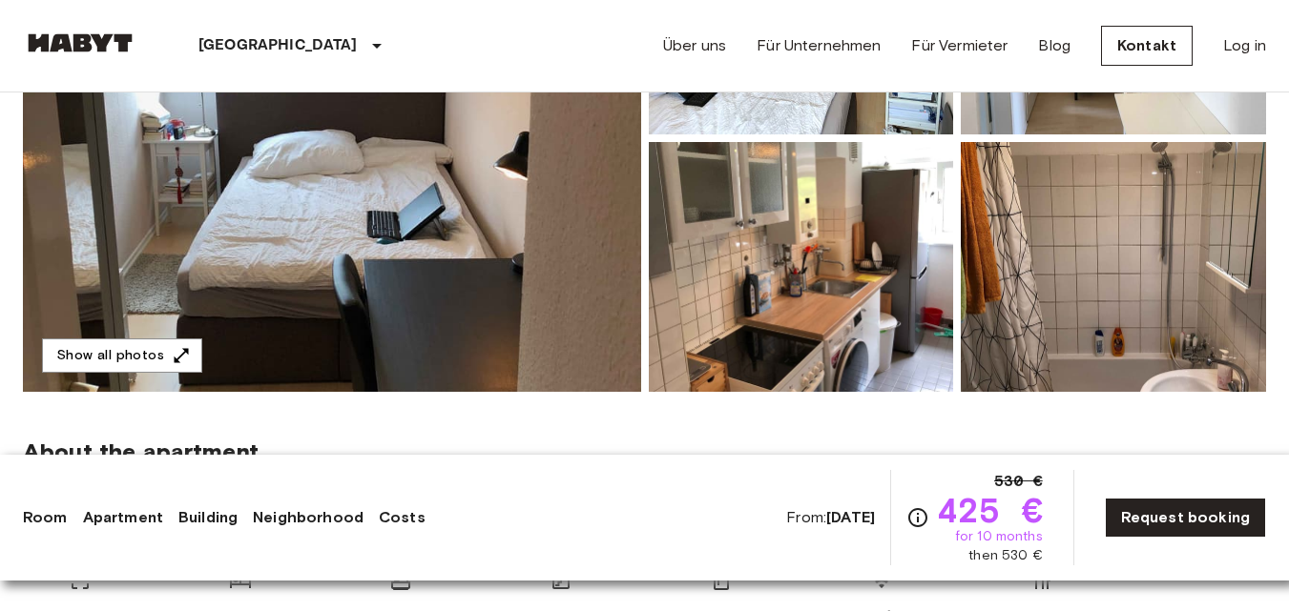
click at [408, 514] on link "Costs" at bounding box center [402, 518] width 47 height 23
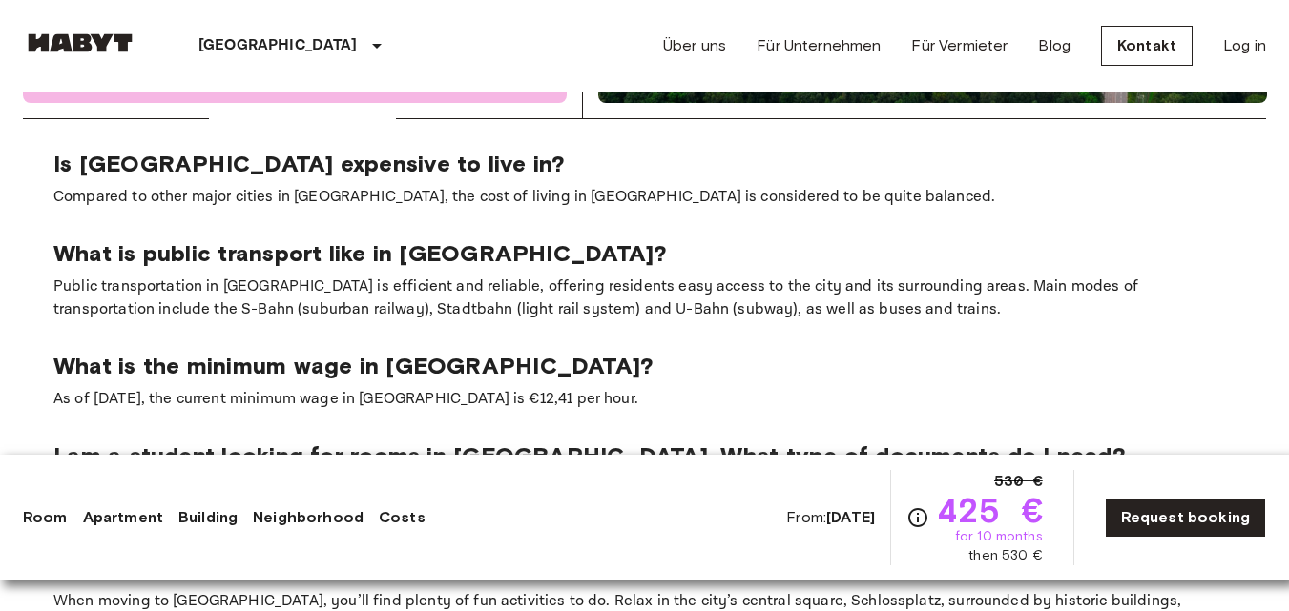
scroll to position [2859, 0]
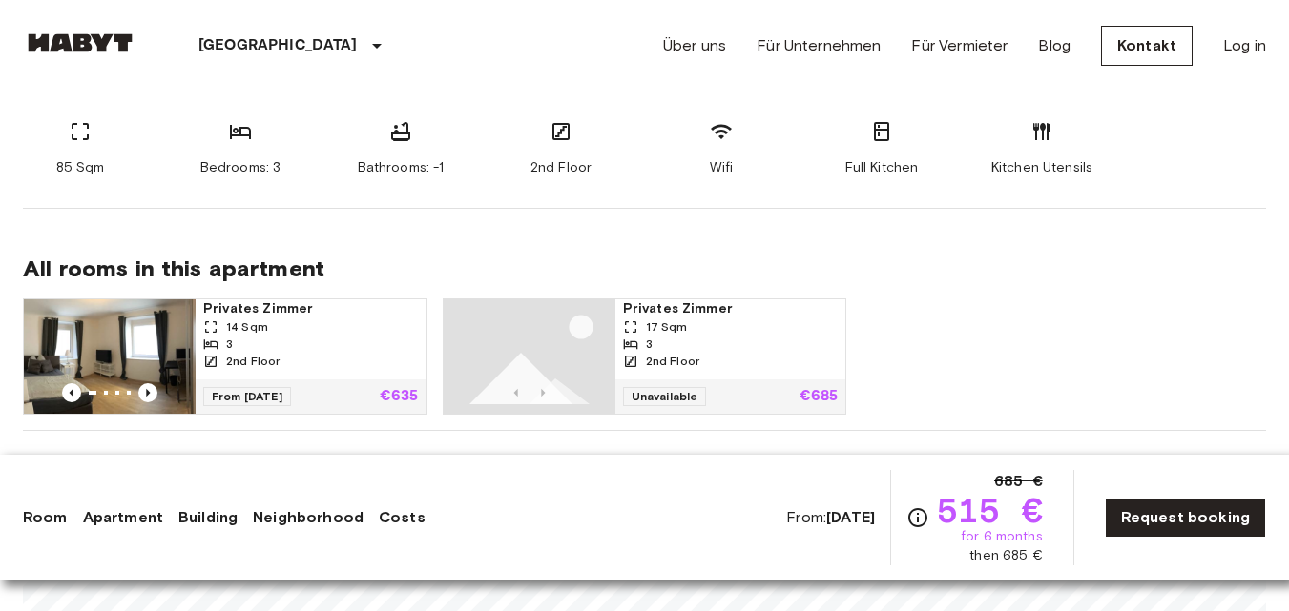
scroll to position [859, 0]
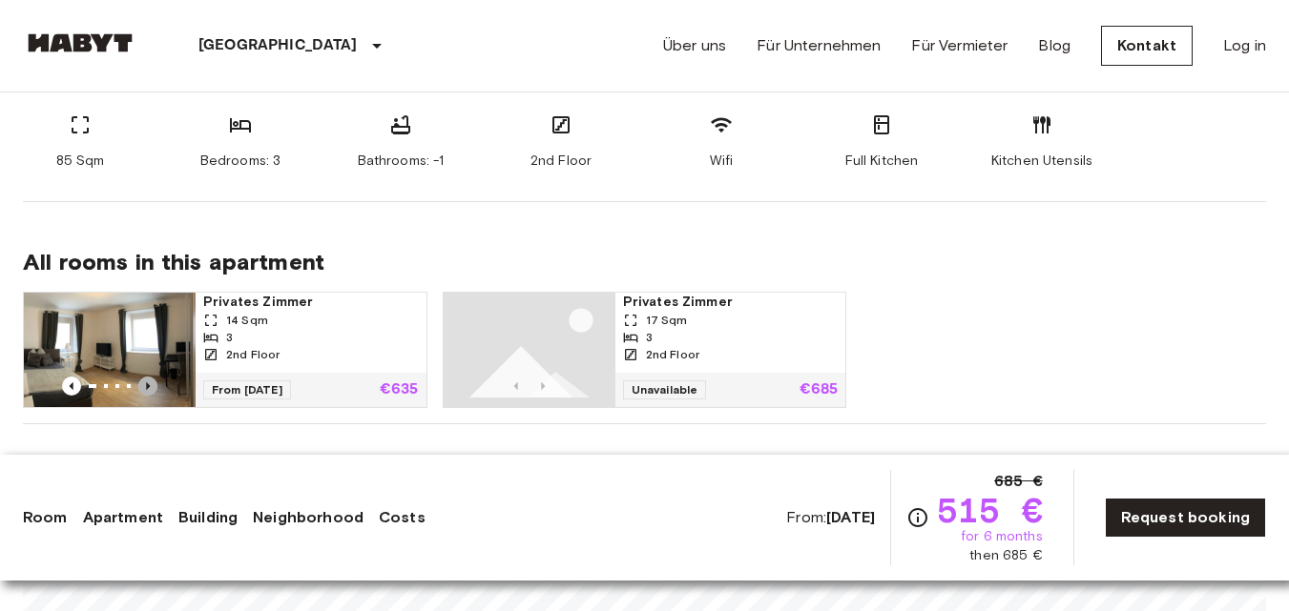
click at [152, 377] on icon "Previous image" at bounding box center [147, 386] width 19 height 19
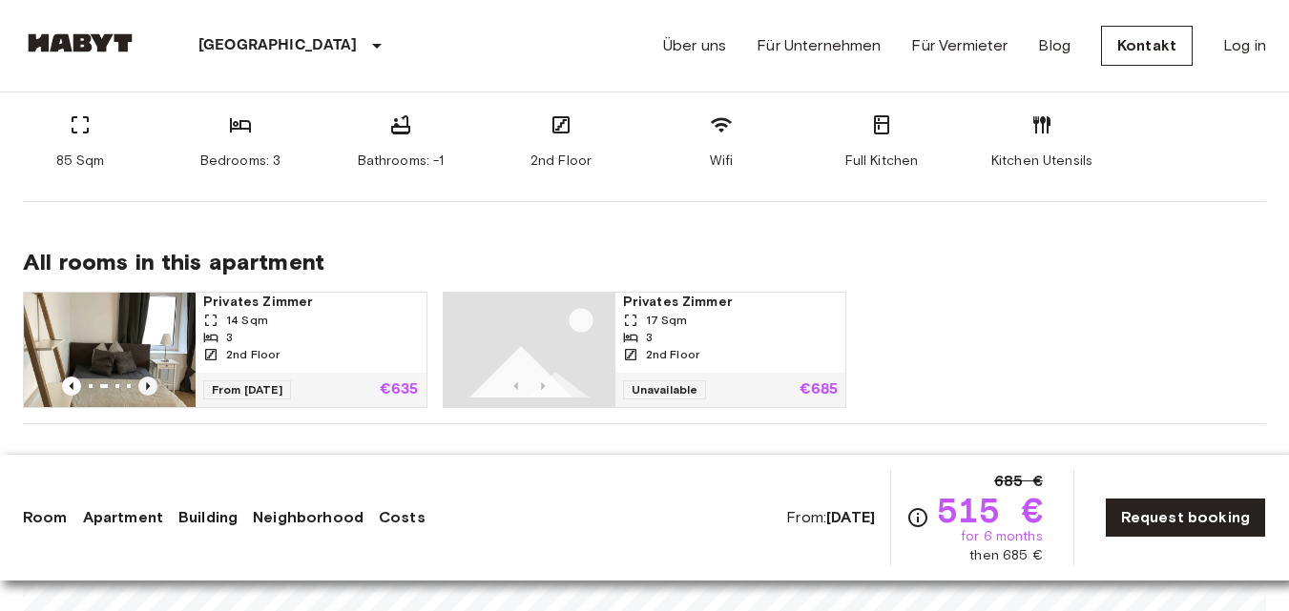
click at [152, 377] on icon "Previous image" at bounding box center [147, 386] width 19 height 19
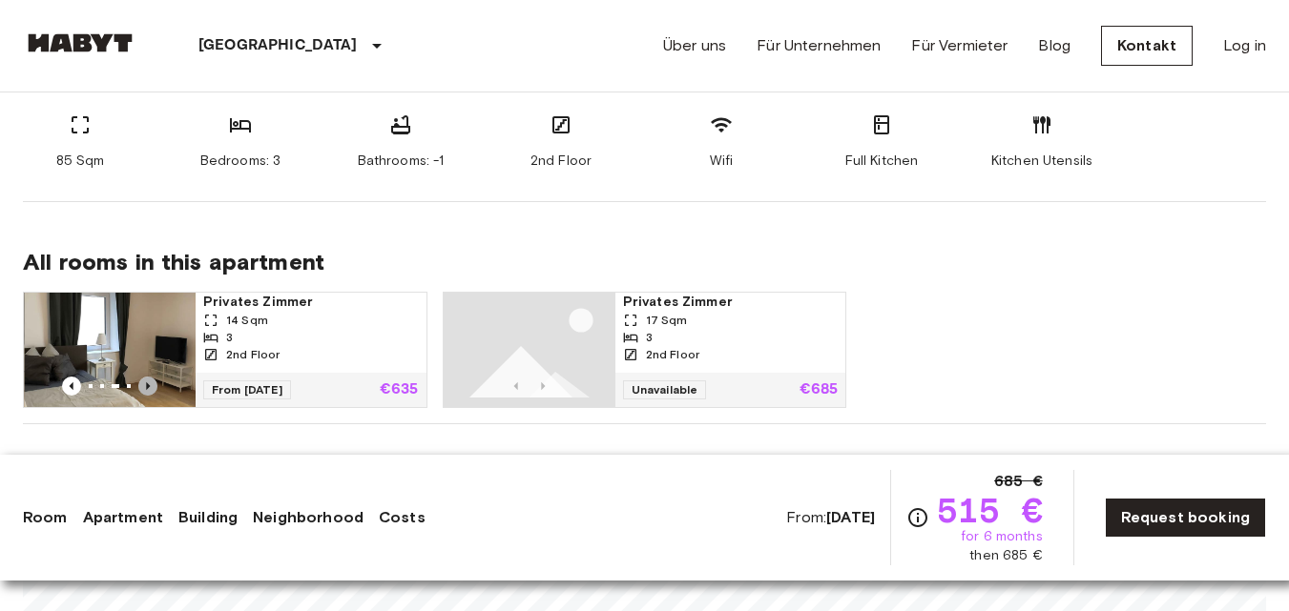
click at [152, 377] on icon "Previous image" at bounding box center [147, 386] width 19 height 19
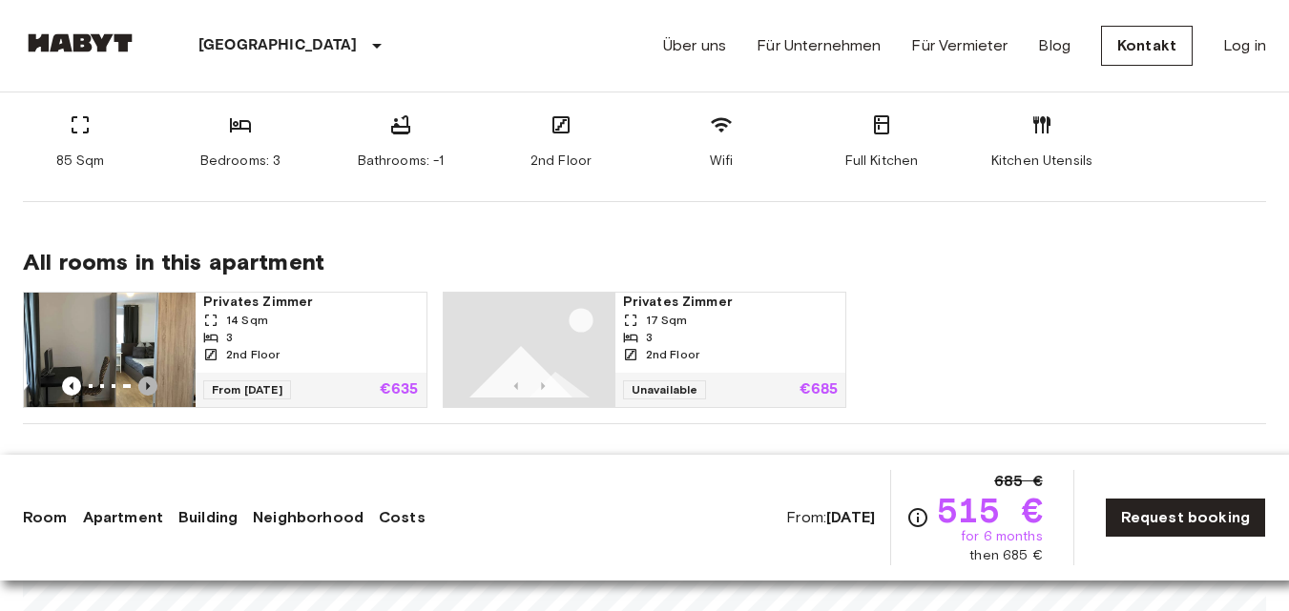
click at [152, 377] on icon "Previous image" at bounding box center [147, 386] width 19 height 19
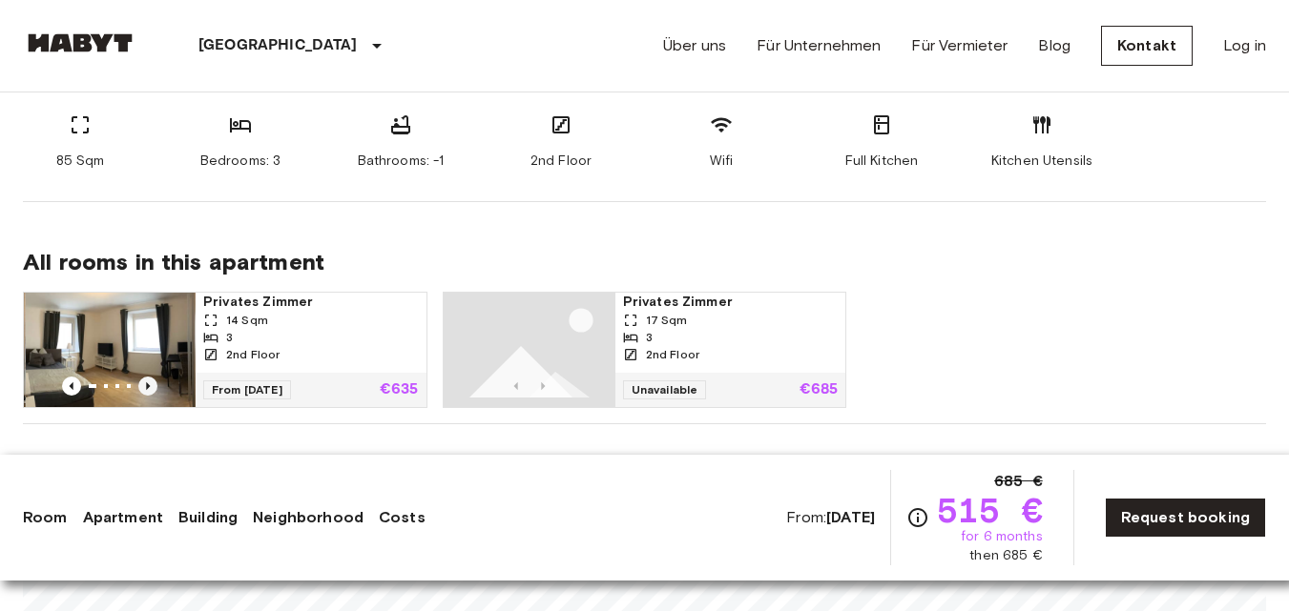
click at [152, 377] on icon "Previous image" at bounding box center [147, 386] width 19 height 19
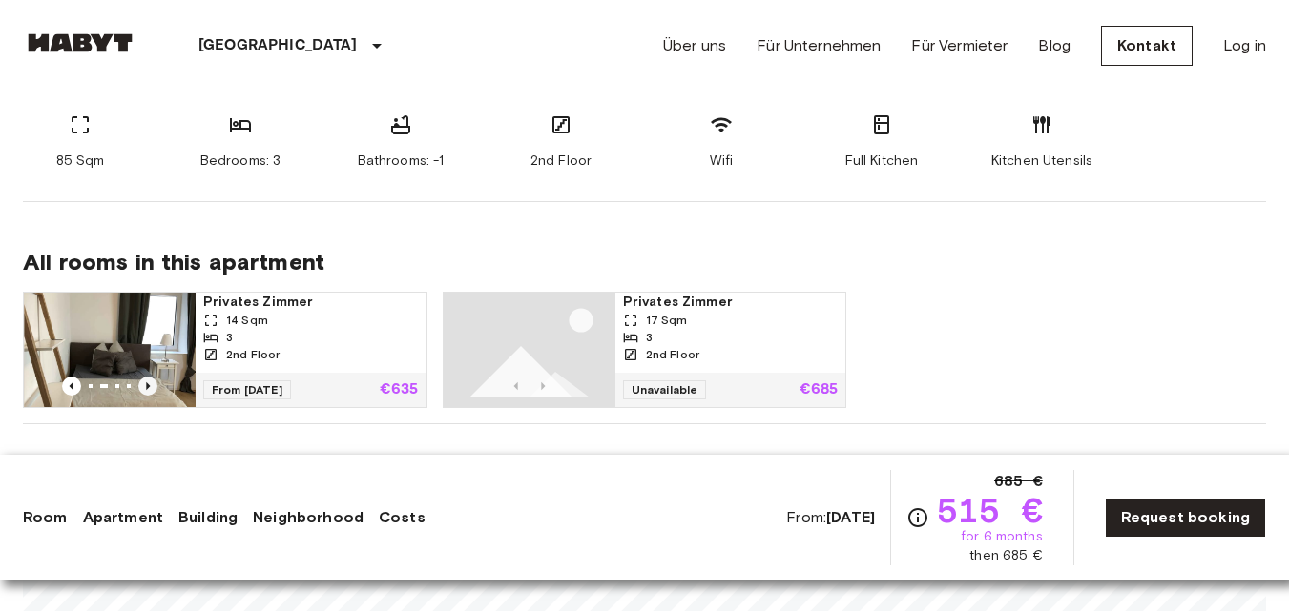
click at [152, 377] on icon "Previous image" at bounding box center [147, 386] width 19 height 19
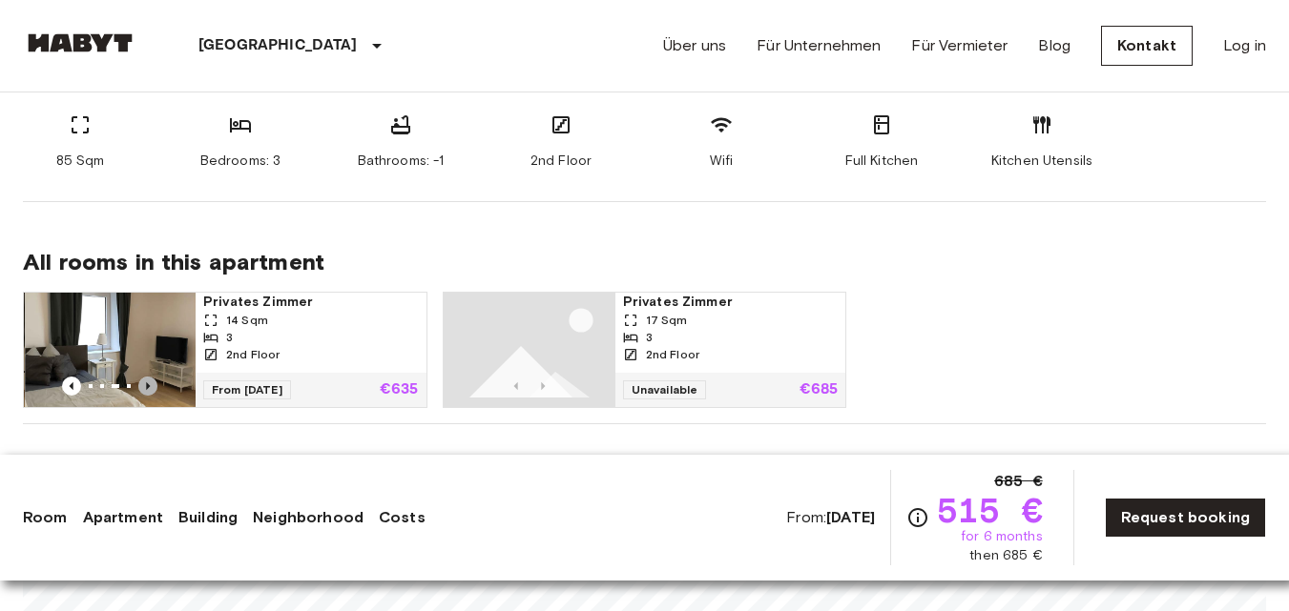
click at [152, 377] on icon "Previous image" at bounding box center [147, 386] width 19 height 19
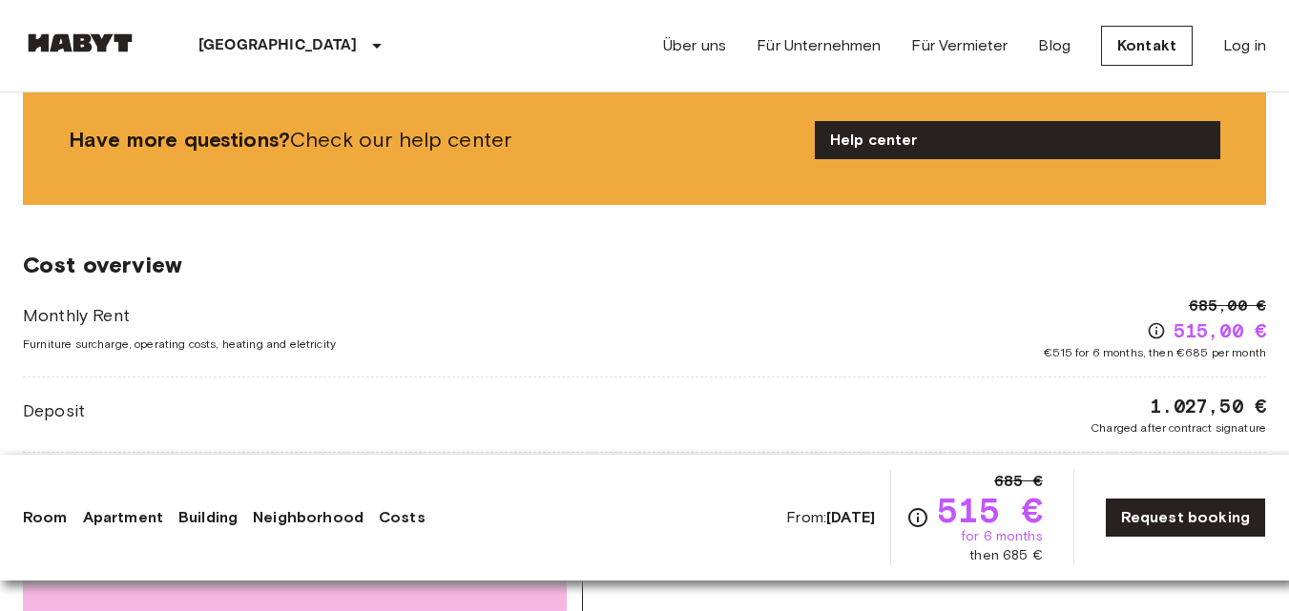
scroll to position [2003, 0]
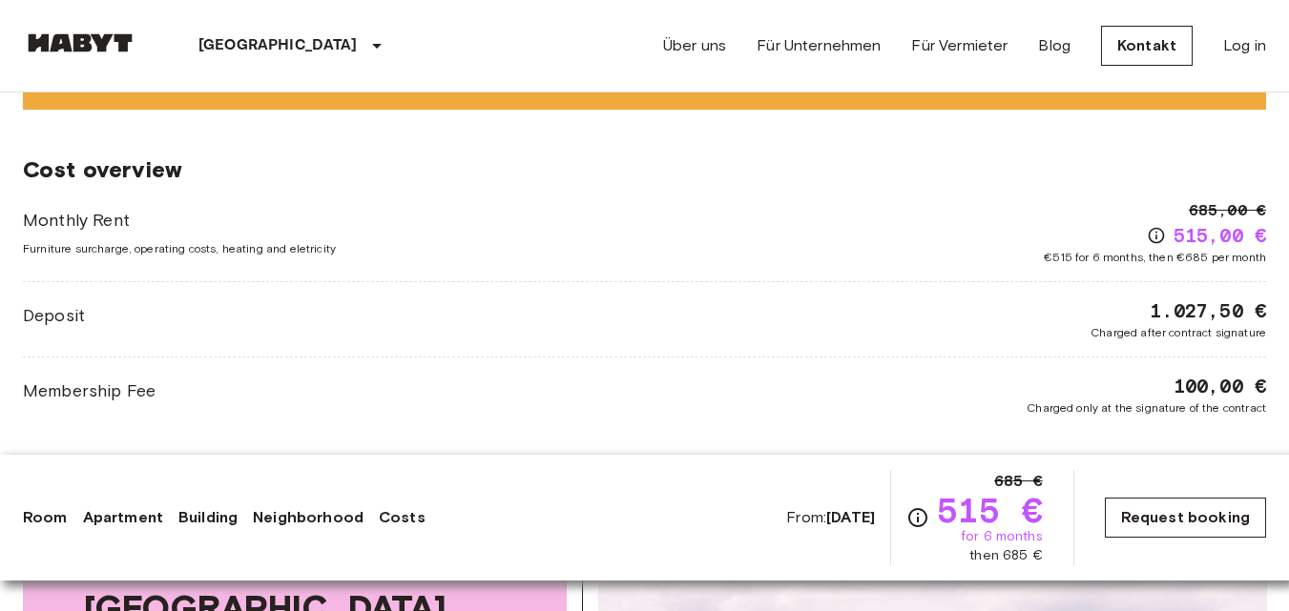
click at [1153, 521] on link "Request booking" at bounding box center [1185, 518] width 161 height 40
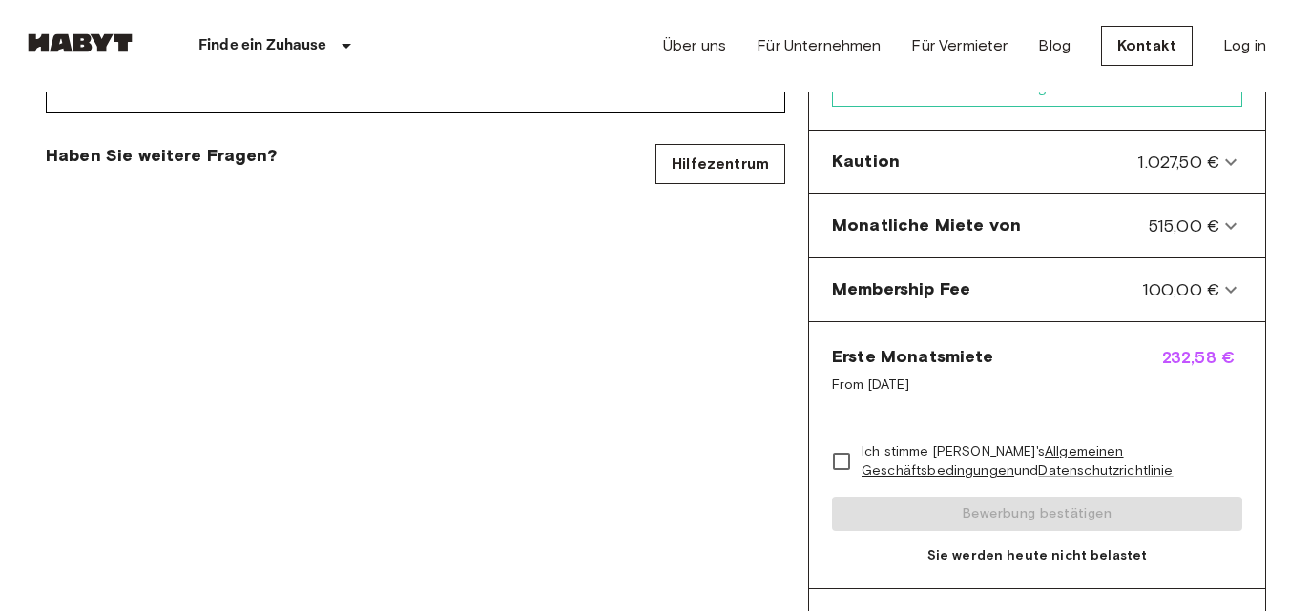
scroll to position [780, 0]
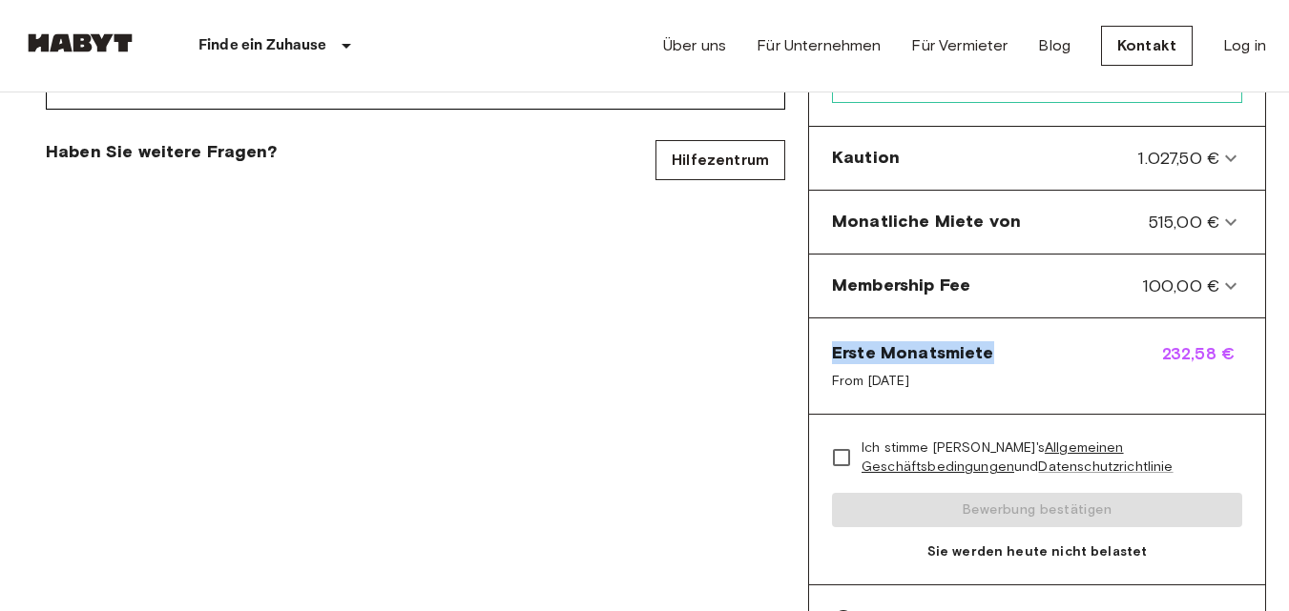
drag, startPoint x: 993, startPoint y: 333, endPoint x: 833, endPoint y: 342, distance: 160.5
click at [833, 342] on div "Erste Monatsmiete From Oct 18, 2025 232,58 €" at bounding box center [1037, 367] width 456 height 96
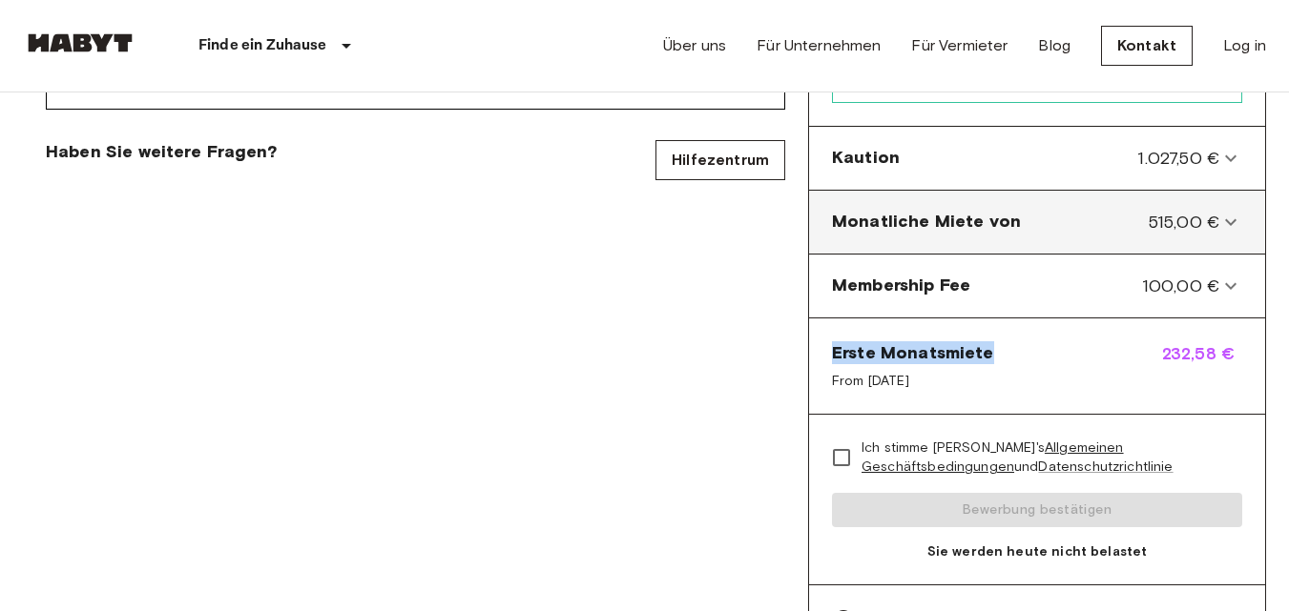
drag, startPoint x: 1010, startPoint y: 281, endPoint x: 863, endPoint y: 224, distance: 157.7
click at [863, 224] on div "Ihr Aufenthalt bei Habyt Privates Zimmer in Stuttgart, Neue Vorstadt Leuschners…" at bounding box center [1037, 19] width 458 height 1273
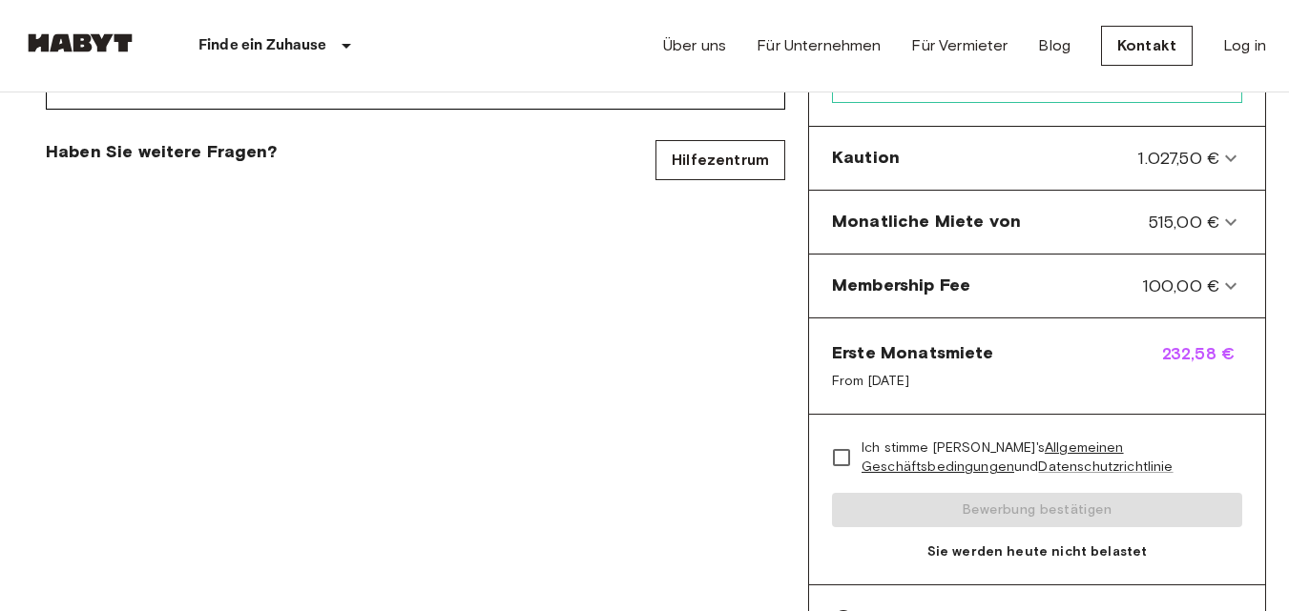
click at [705, 363] on div "Privates Zimmer in Stuttgart, Neue Vorstadt Kontodetails E-Mail   * E-Mail   * …" at bounding box center [415, 19] width 785 height 1273
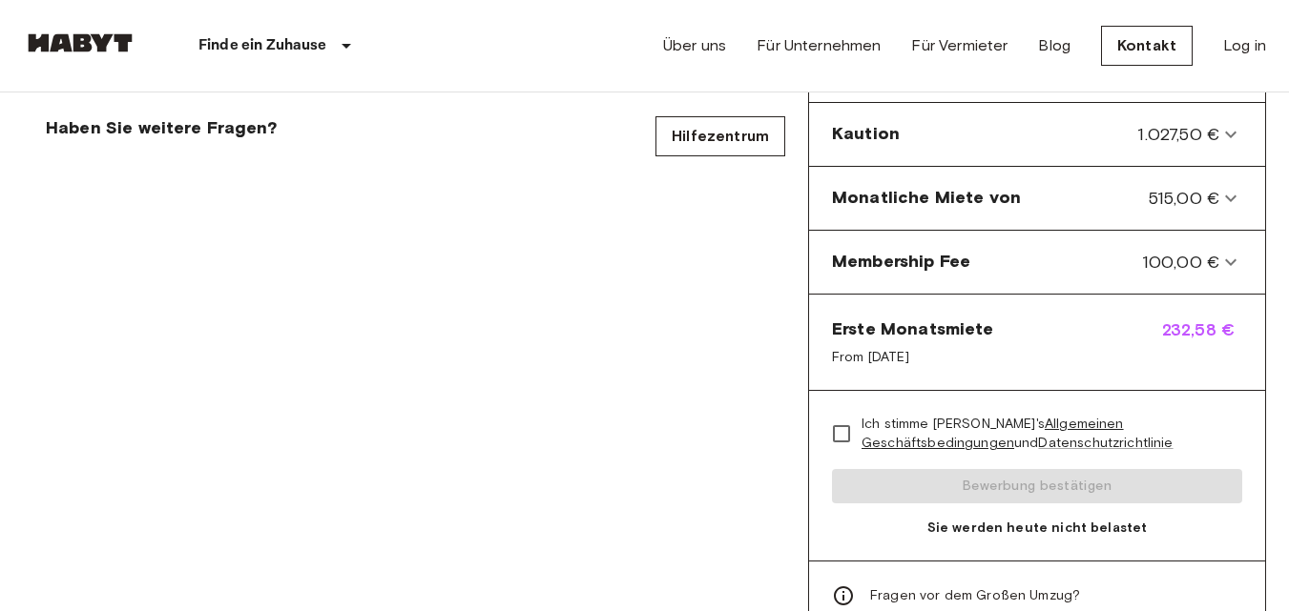
scroll to position [812, 0]
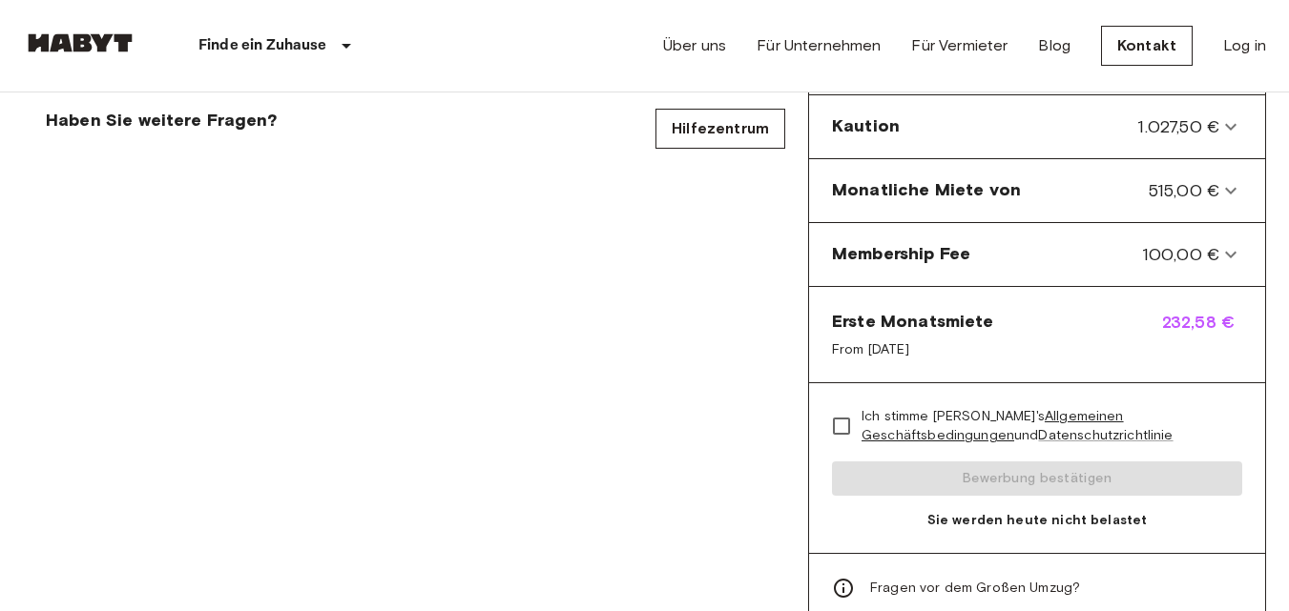
drag, startPoint x: 979, startPoint y: 338, endPoint x: 823, endPoint y: 300, distance: 160.1
click at [823, 300] on div "Erste Monatsmiete From Oct 18, 2025 232,58 €" at bounding box center [1037, 335] width 456 height 96
copy div "Erste Monatsmiete From Oct 18, 2025"
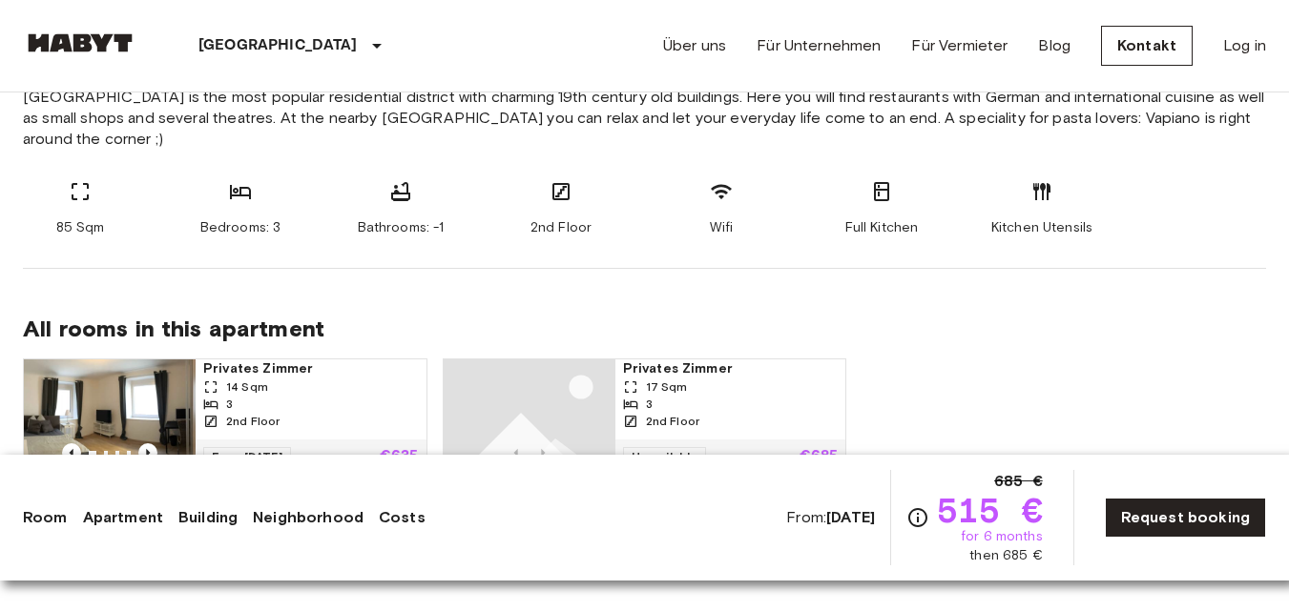
scroll to position [668, 0]
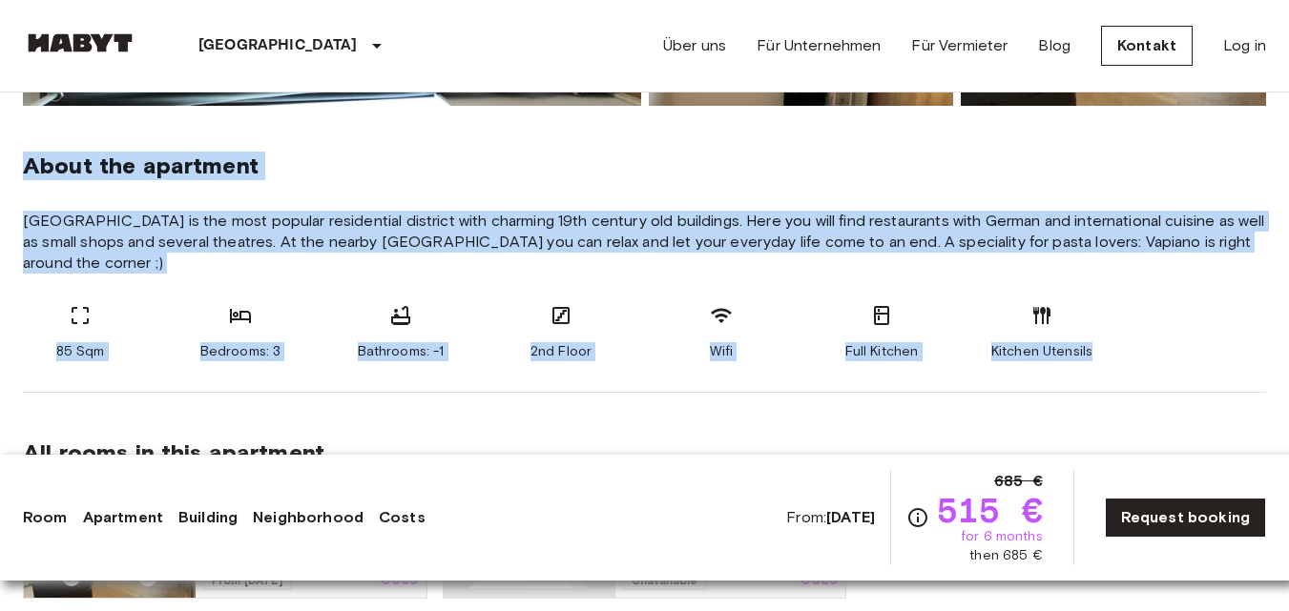
drag, startPoint x: 28, startPoint y: 166, endPoint x: 1109, endPoint y: 317, distance: 1091.3
click at [1109, 317] on section "About the apartment Stuttgart-West is the most popular residential district wit…" at bounding box center [644, 249] width 1243 height 287
copy section "About the apartment Stuttgart-West is the most popular residential district wit…"
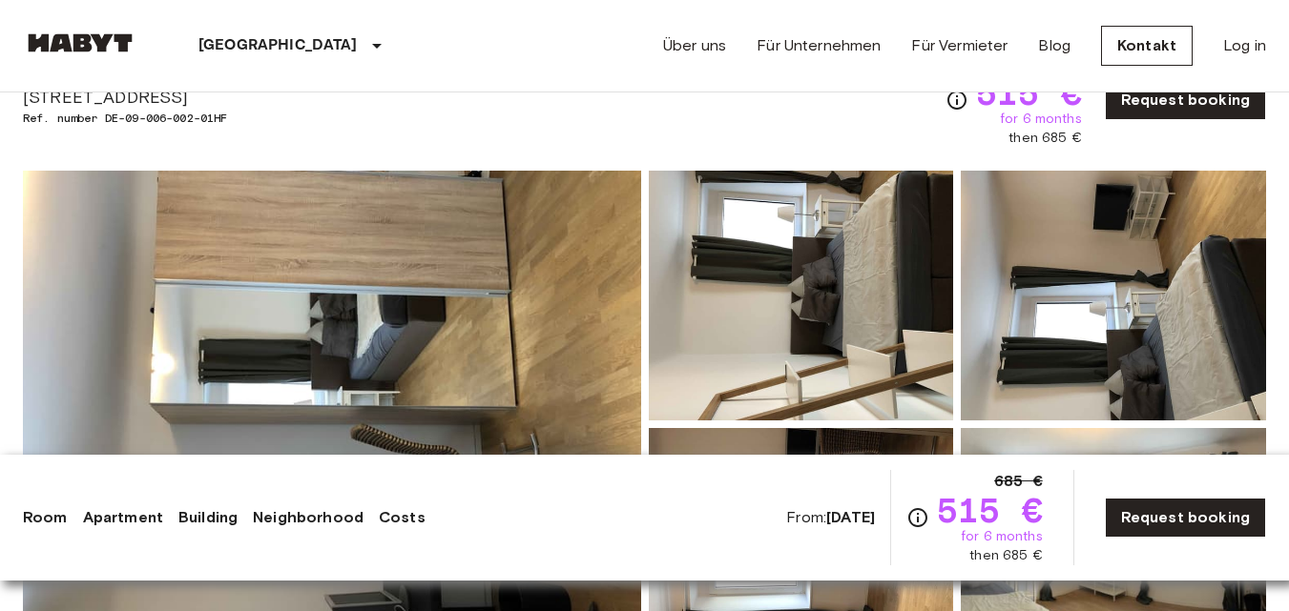
scroll to position [0, 0]
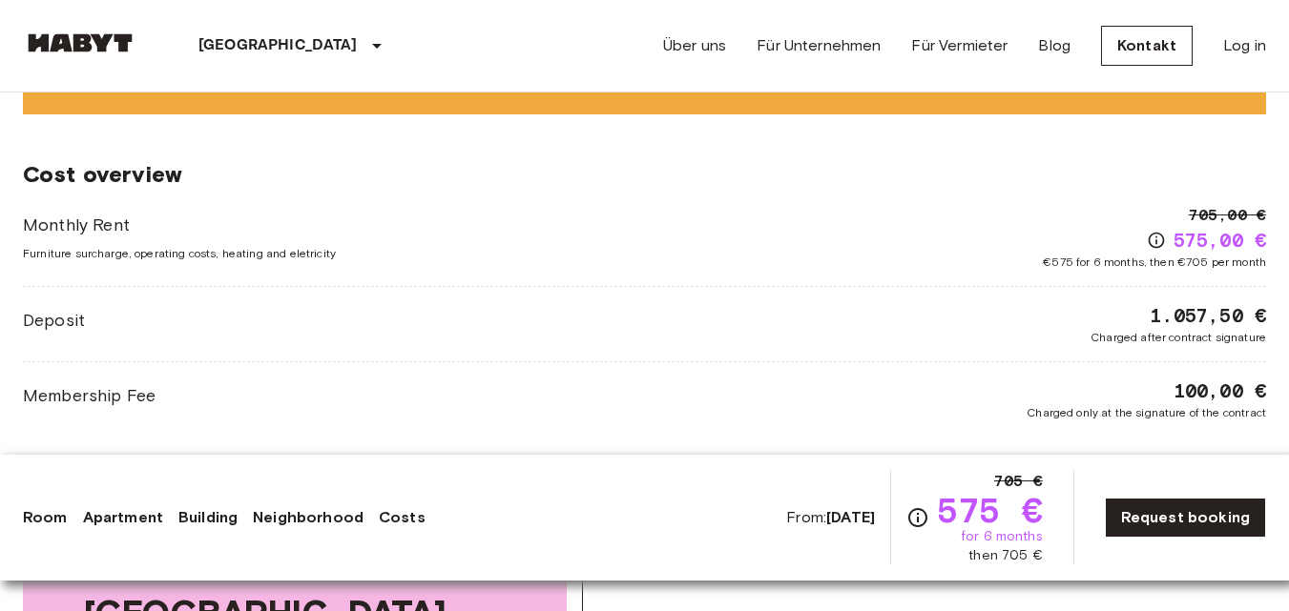
scroll to position [2035, 0]
